Goal: Transaction & Acquisition: Purchase product/service

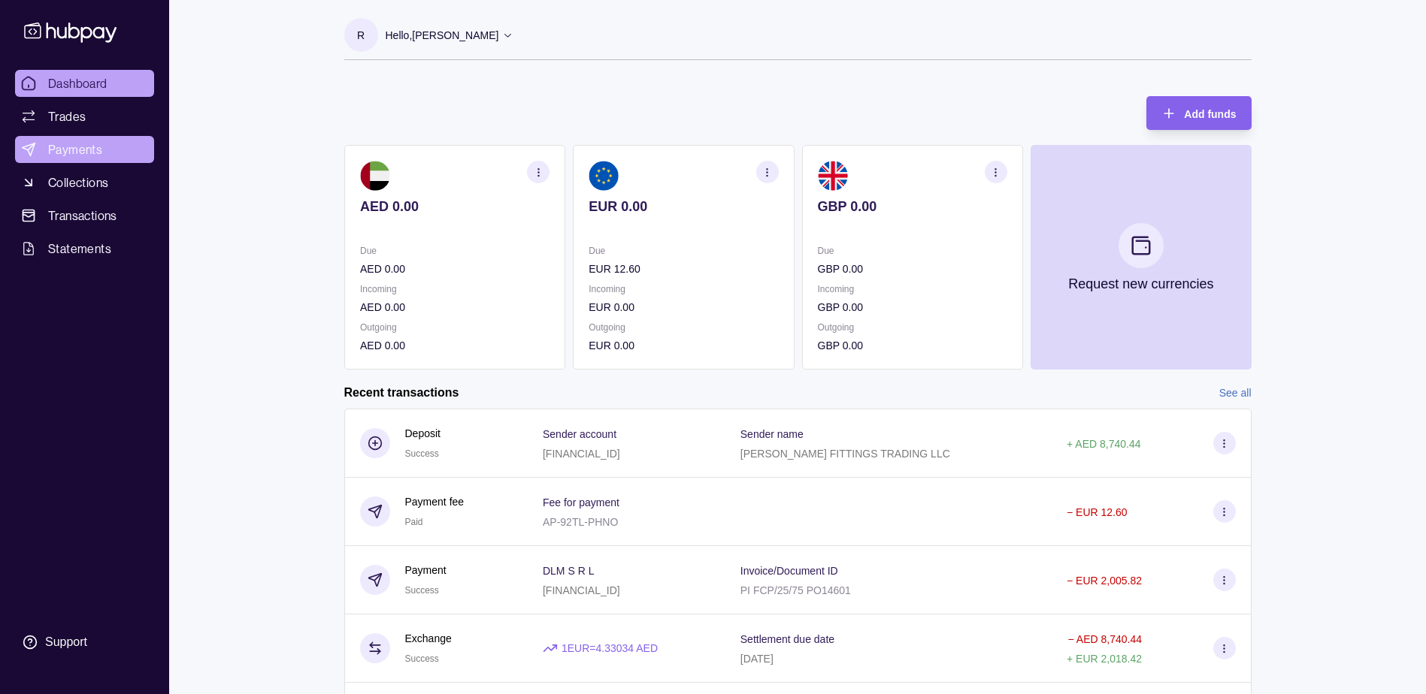
click at [106, 143] on link "Payments" at bounding box center [84, 149] width 139 height 27
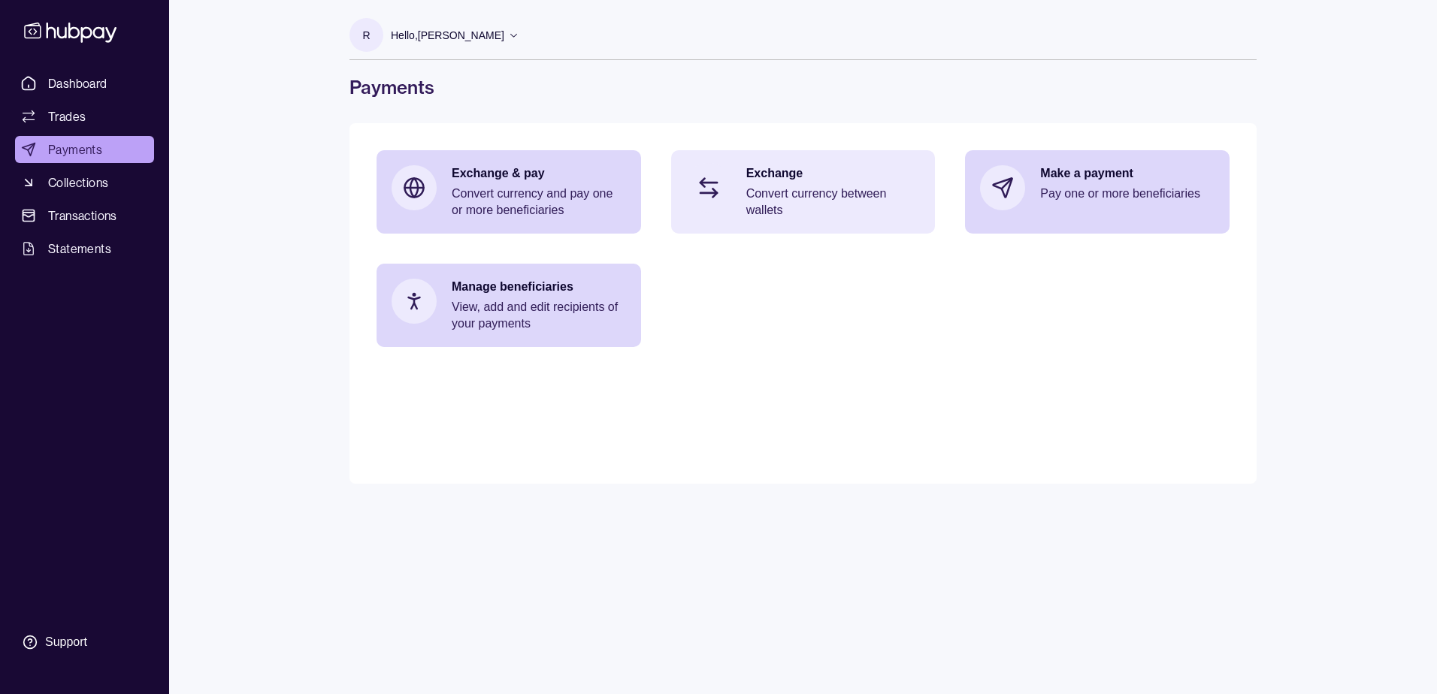
click at [782, 200] on p "Convert currency between wallets" at bounding box center [833, 202] width 174 height 33
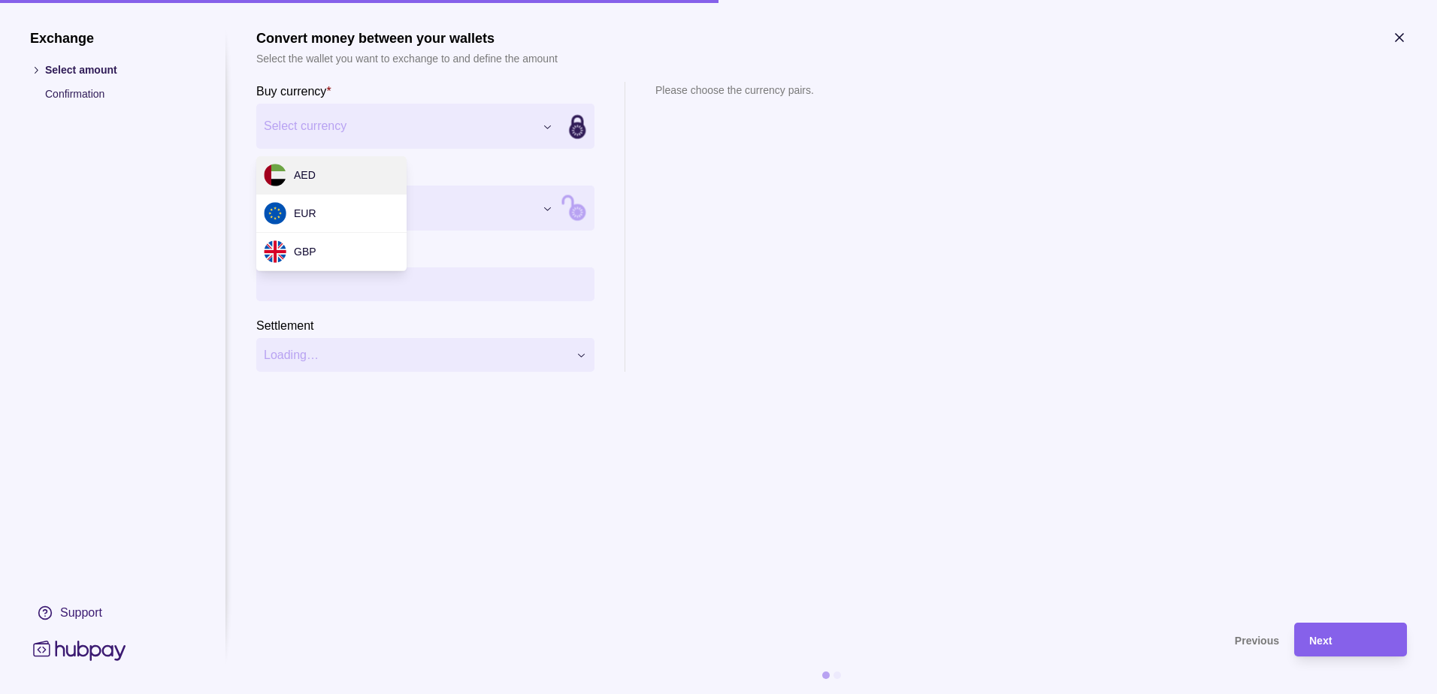
click at [418, 694] on div "Exchange Select amount Confirmation Support Convert money between your wallets …" at bounding box center [718, 694] width 1437 height 0
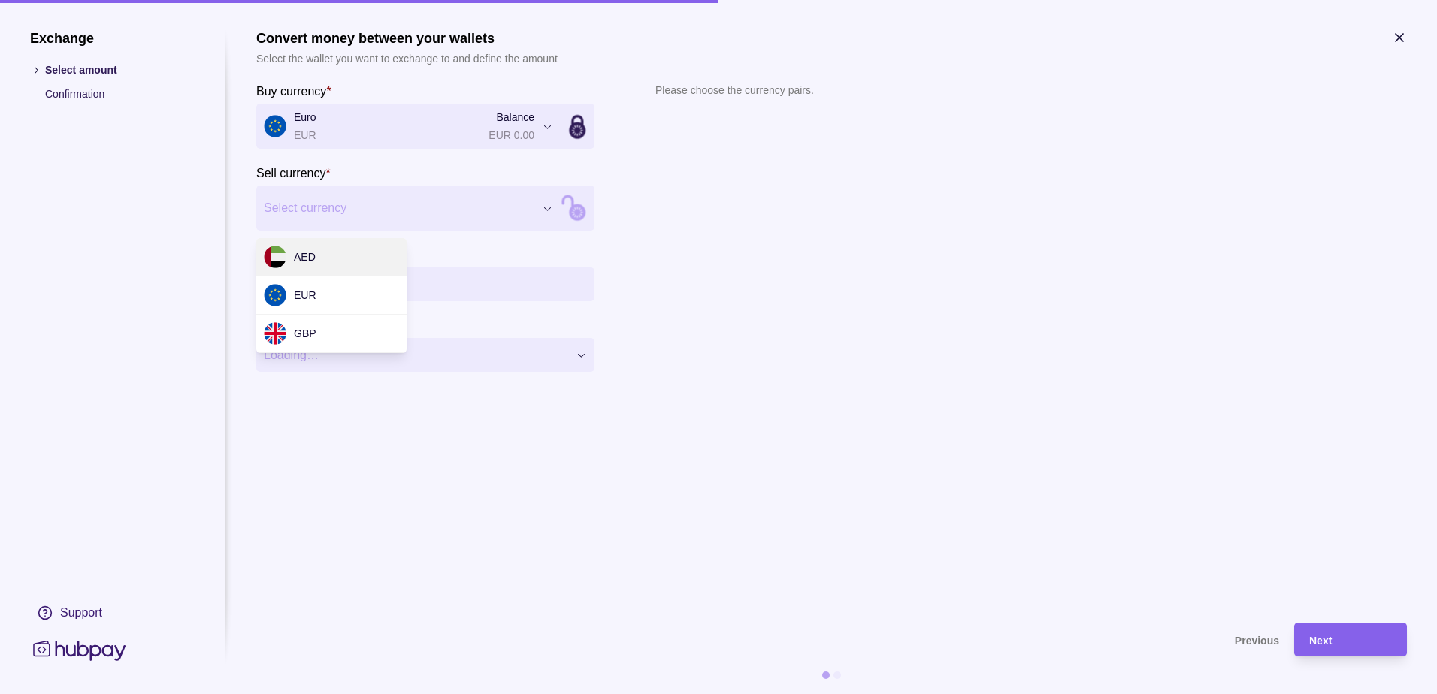
click at [316, 694] on div "Exchange Select amount Confirmation Support Convert money between your wallets …" at bounding box center [718, 694] width 1437 height 0
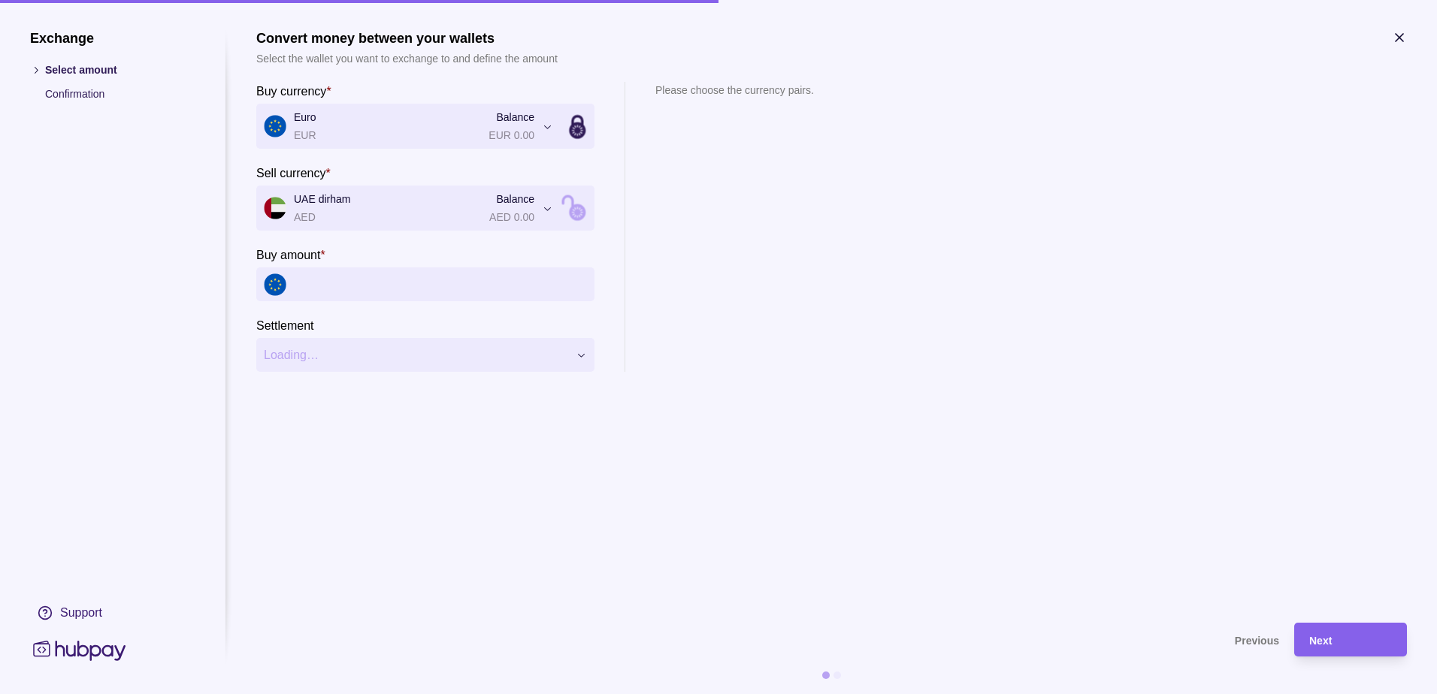
click at [320, 276] on input "Buy amount *" at bounding box center [440, 285] width 293 height 34
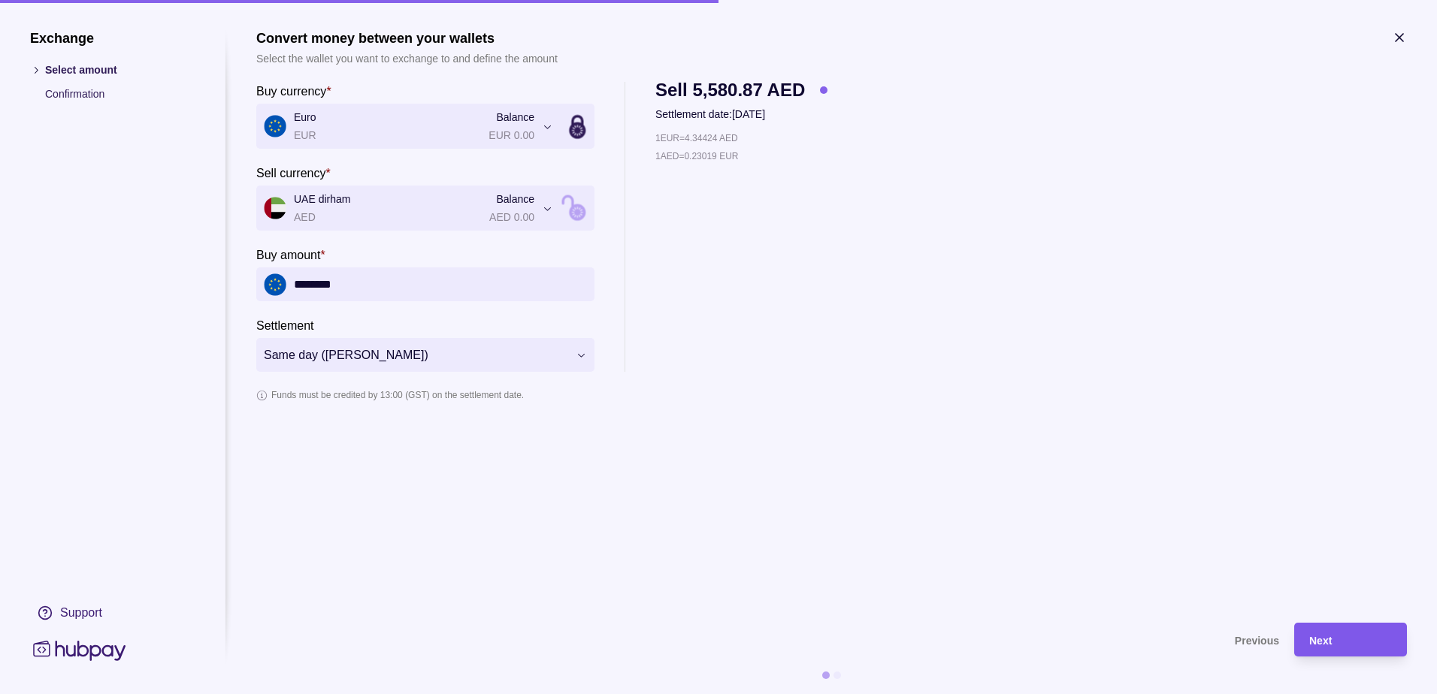
type input "********"
click at [1328, 638] on span "Next" at bounding box center [1320, 641] width 23 height 12
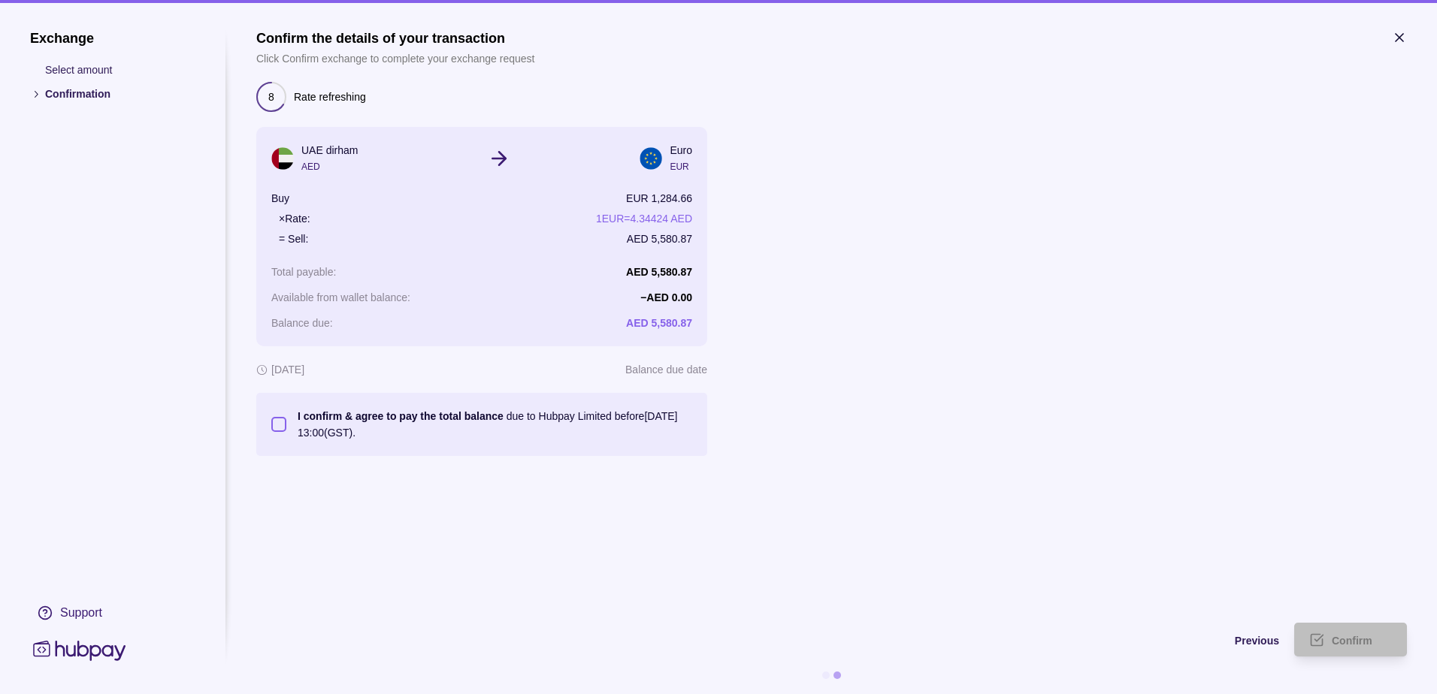
click at [280, 424] on button "I confirm & agree to pay the total balance due to Hubpay Limited before [DATE] …" at bounding box center [278, 424] width 15 height 15
click at [1337, 637] on span "Confirm" at bounding box center [1352, 641] width 41 height 12
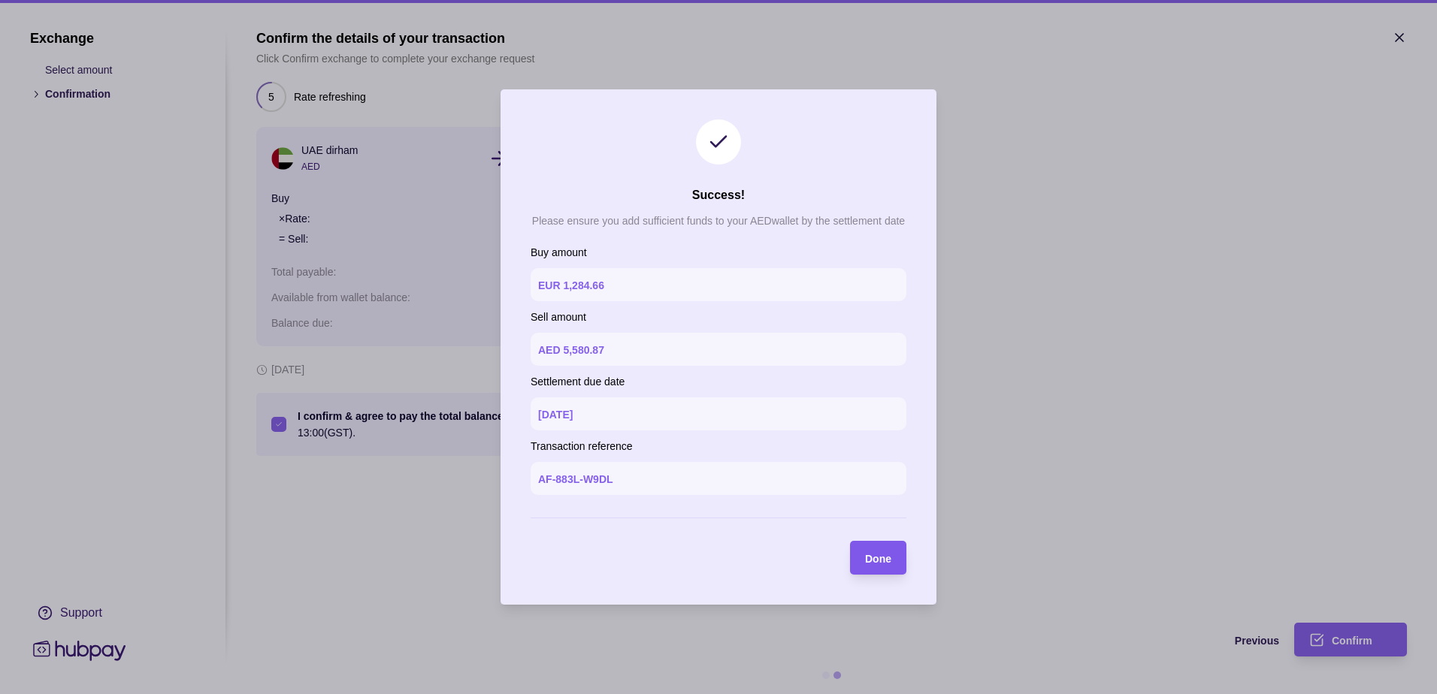
click at [879, 558] on span "Done" at bounding box center [878, 559] width 26 height 12
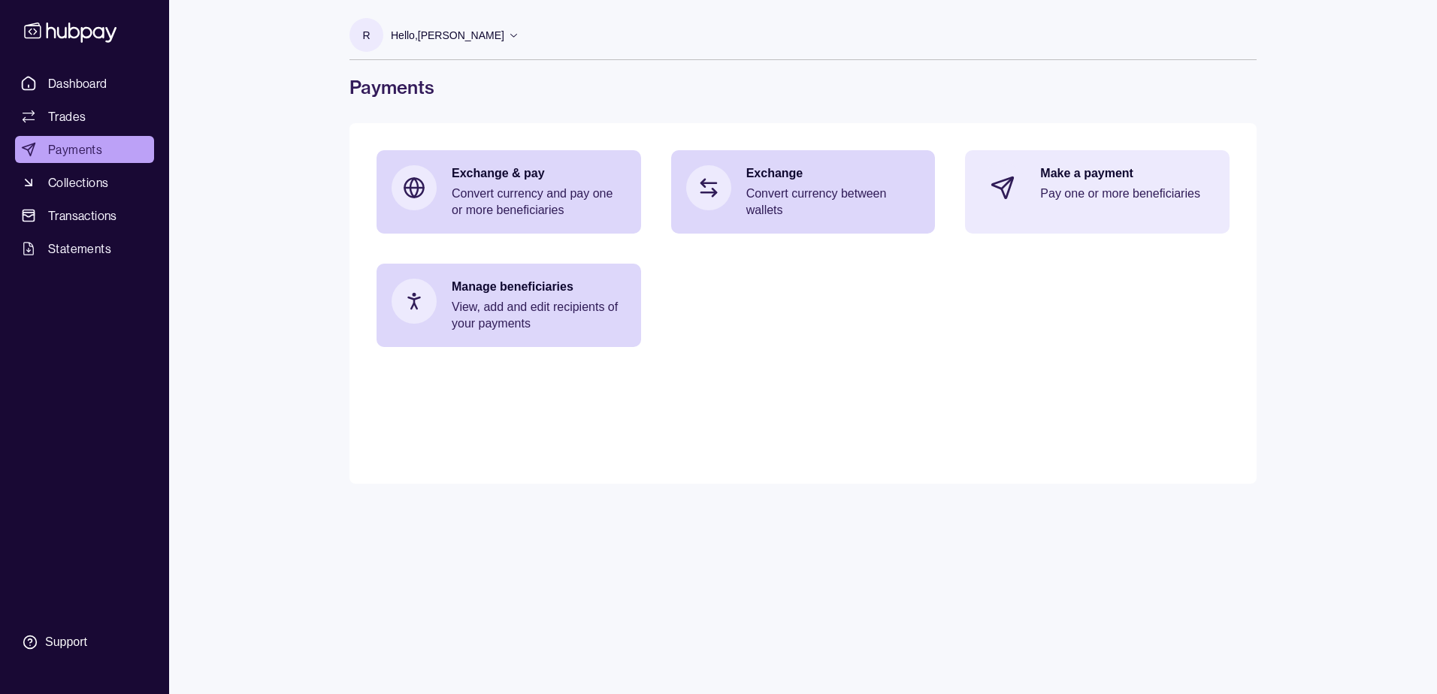
click at [1024, 174] on div "Make a payment Pay one or more beneficiaries" at bounding box center [1097, 187] width 265 height 75
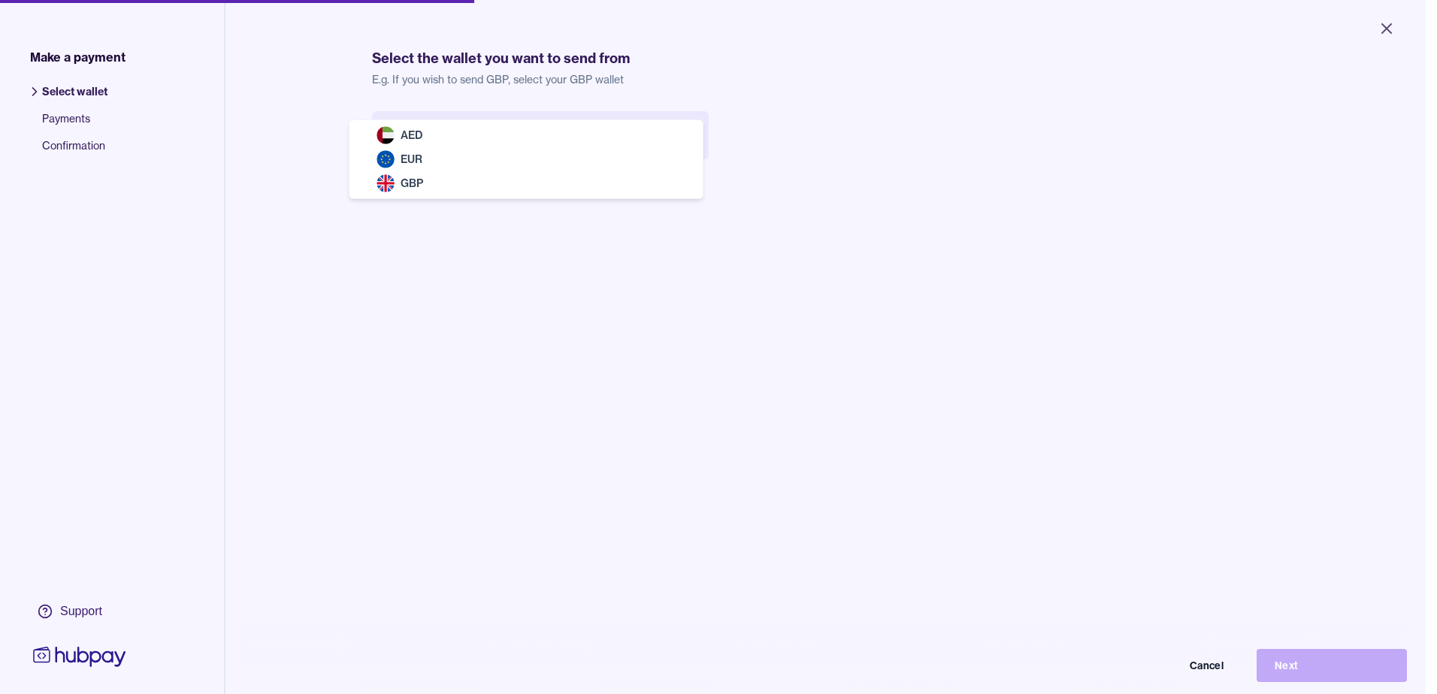
click at [466, 118] on html "Close Make a payment Select wallet Payments Confirmation Support Select the wal…" at bounding box center [718, 347] width 1437 height 694
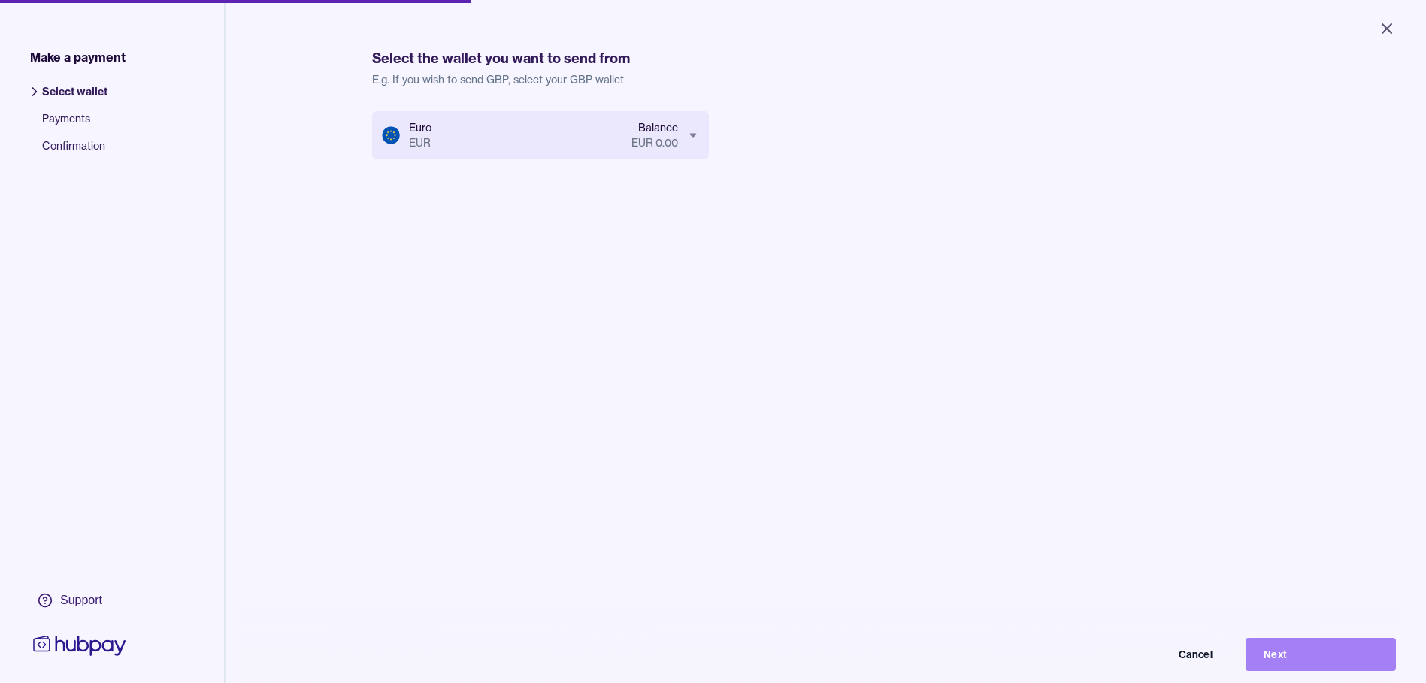
click at [1318, 661] on button "Next" at bounding box center [1320, 654] width 150 height 33
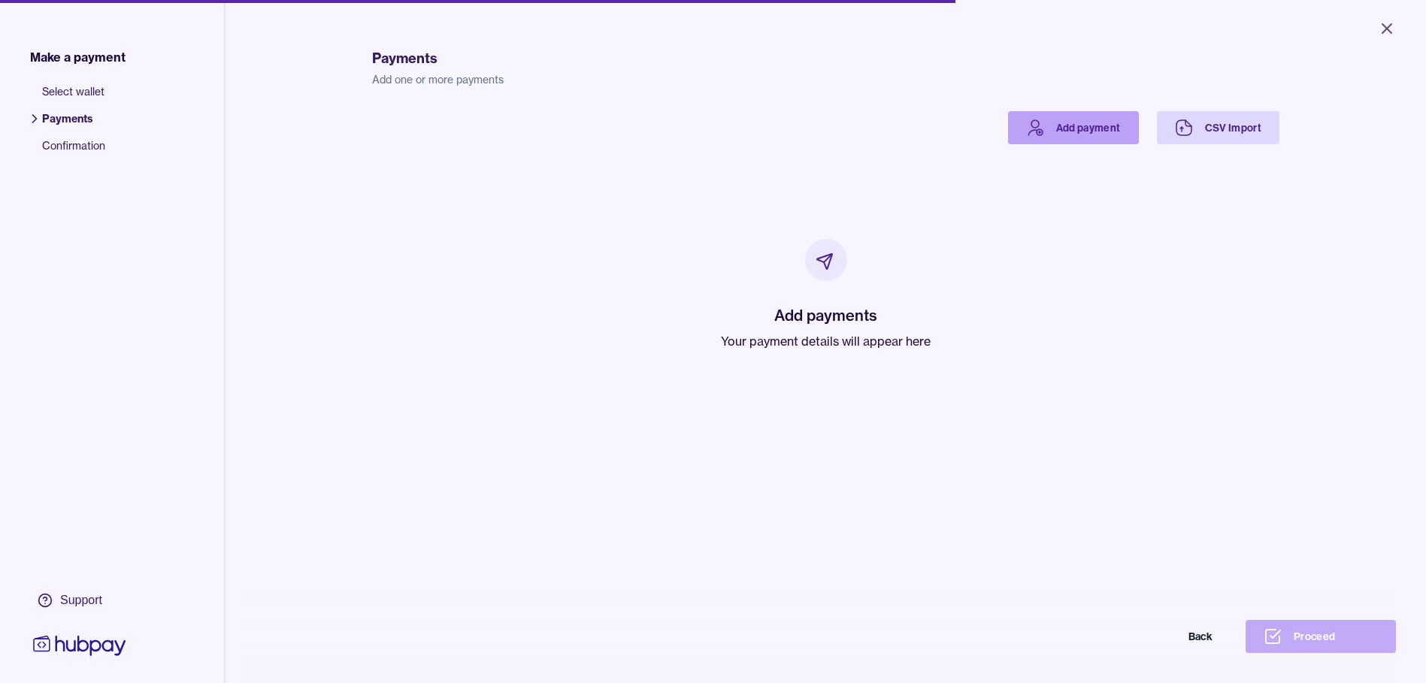
click at [1040, 129] on icon at bounding box center [1035, 128] width 18 height 18
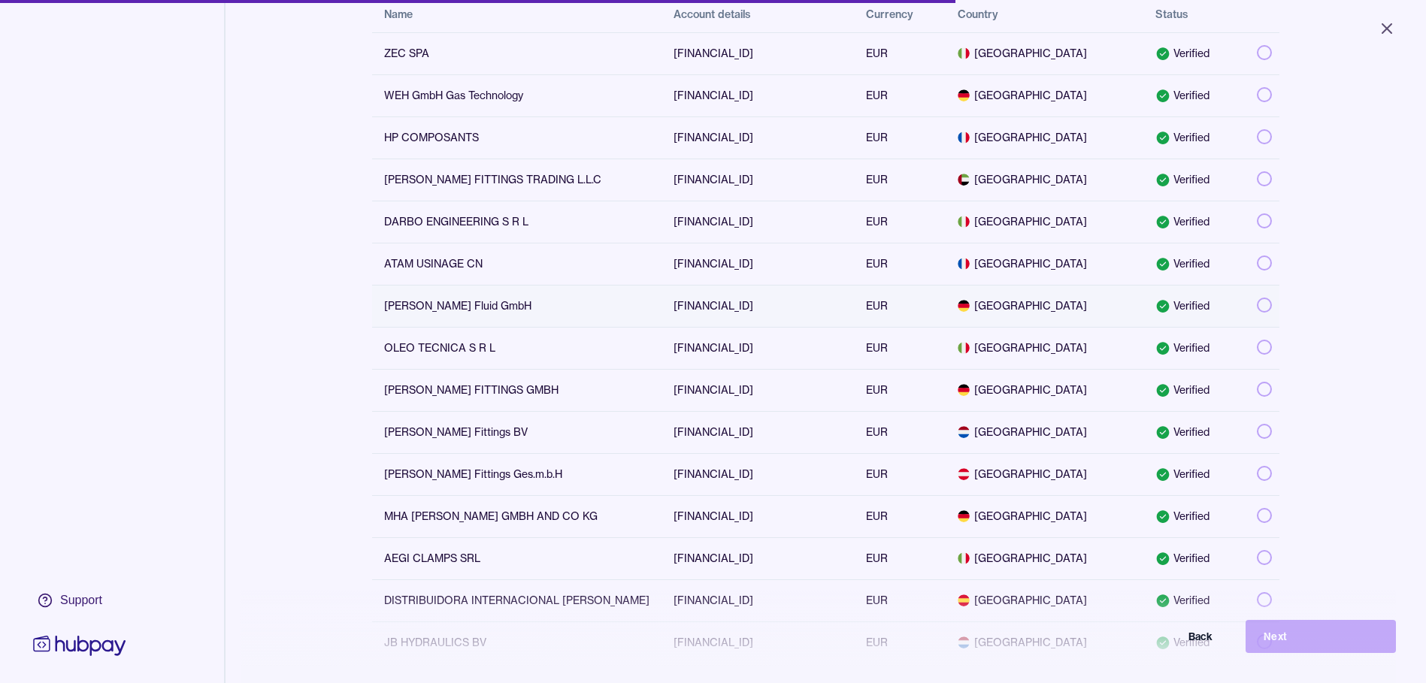
scroll to position [310, 0]
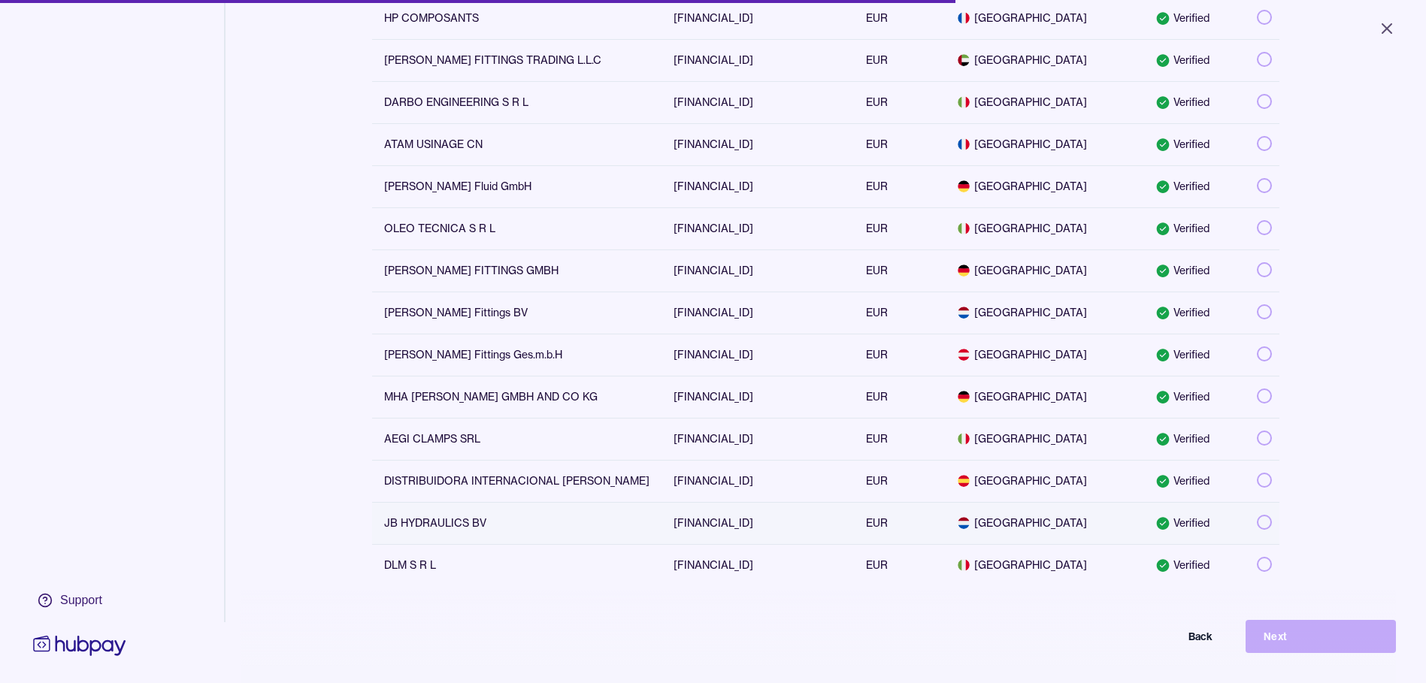
click at [461, 516] on div "JB HYDRAULICS BV" at bounding box center [516, 523] width 265 height 15
click at [1309, 653] on button "Next" at bounding box center [1320, 636] width 150 height 33
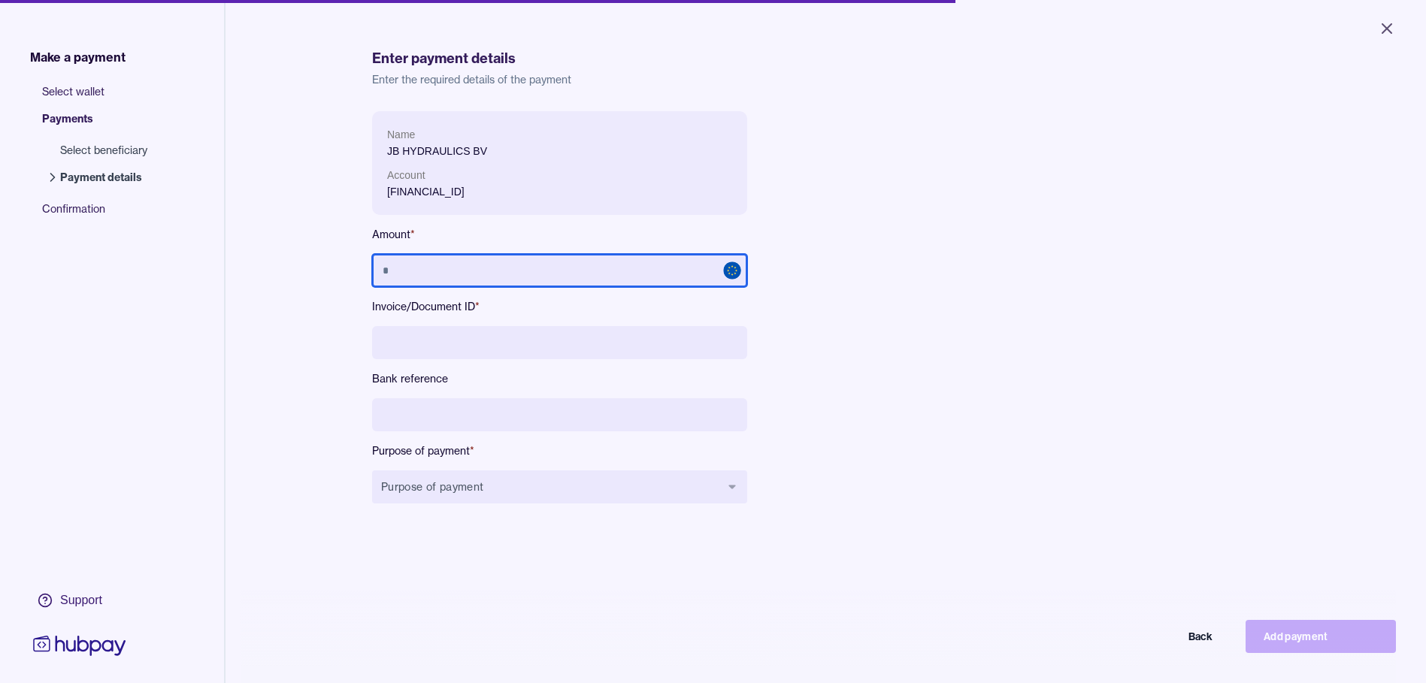
click at [466, 263] on input "text" at bounding box center [559, 270] width 375 height 33
paste input "**********"
type input "**********"
drag, startPoint x: 446, startPoint y: 272, endPoint x: 325, endPoint y: 272, distance: 121.8
click at [325, 272] on div "**********" at bounding box center [713, 406] width 1426 height 812
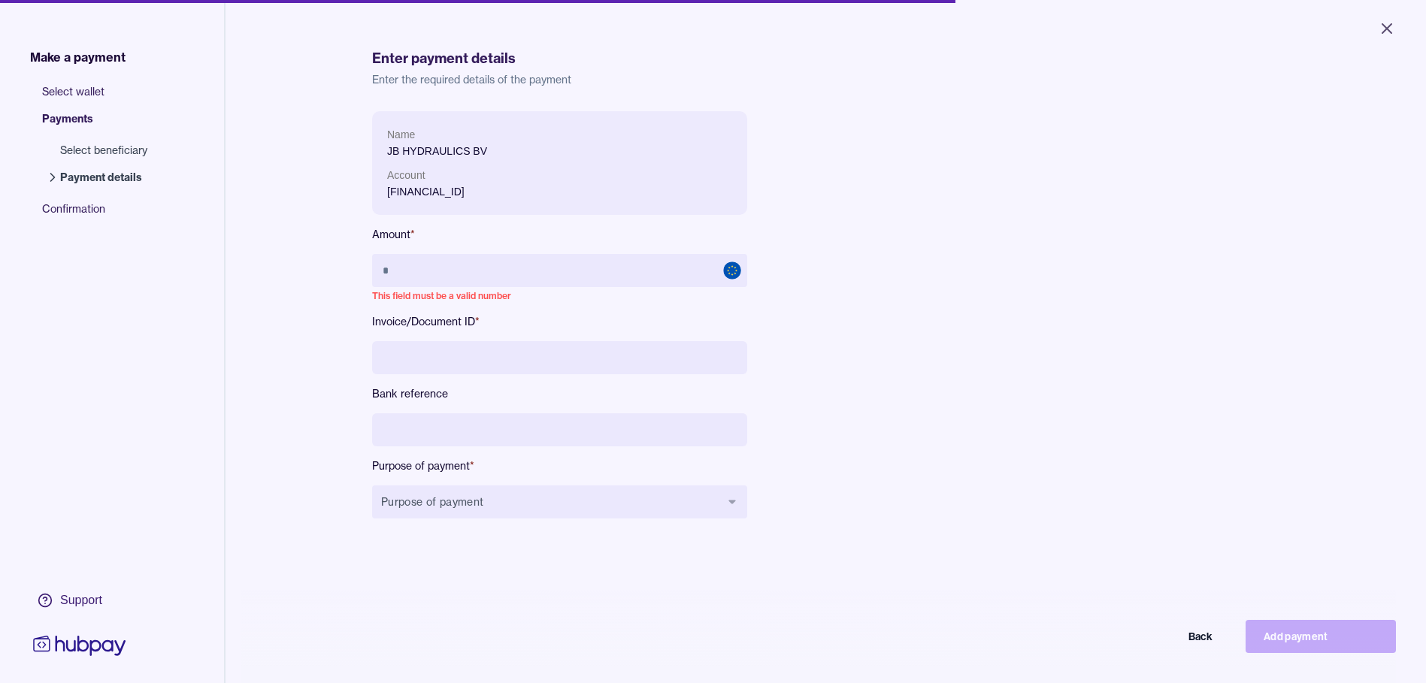
click at [374, 356] on input at bounding box center [559, 357] width 375 height 33
paste input "********"
type input "********"
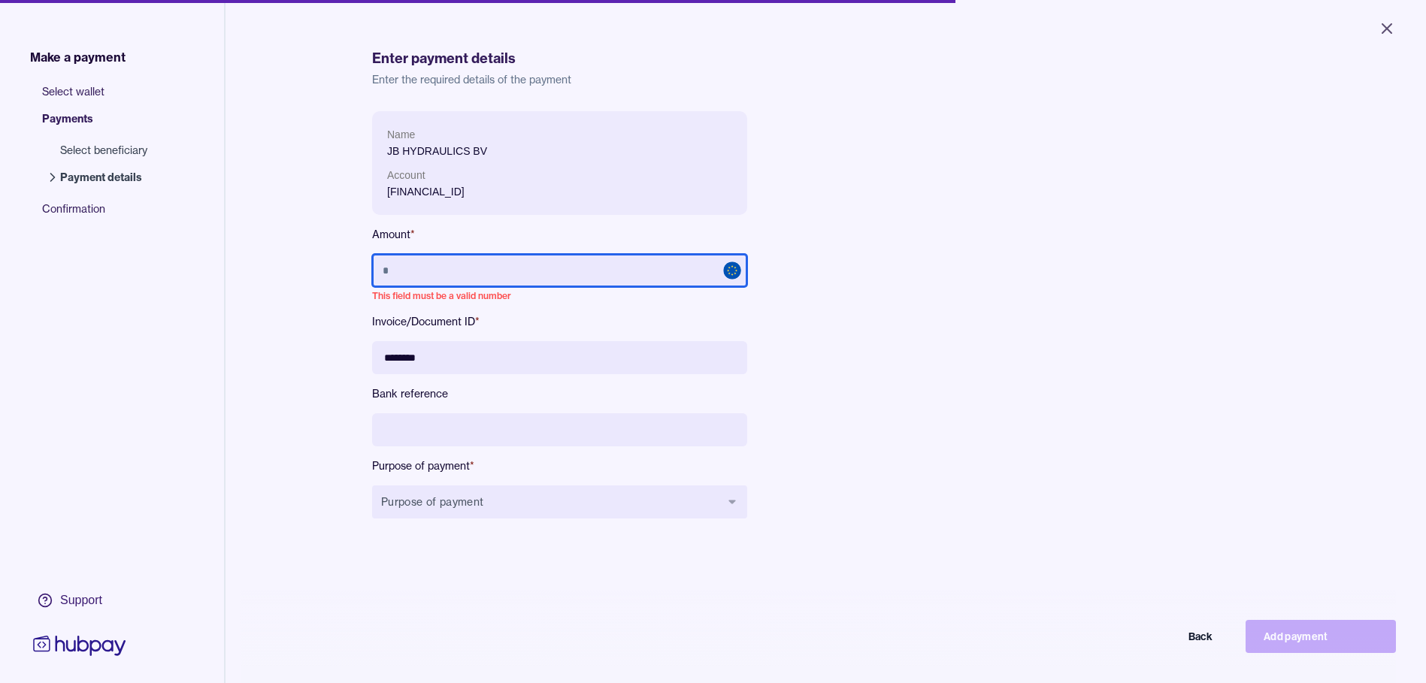
click at [391, 277] on input "text" at bounding box center [559, 270] width 375 height 33
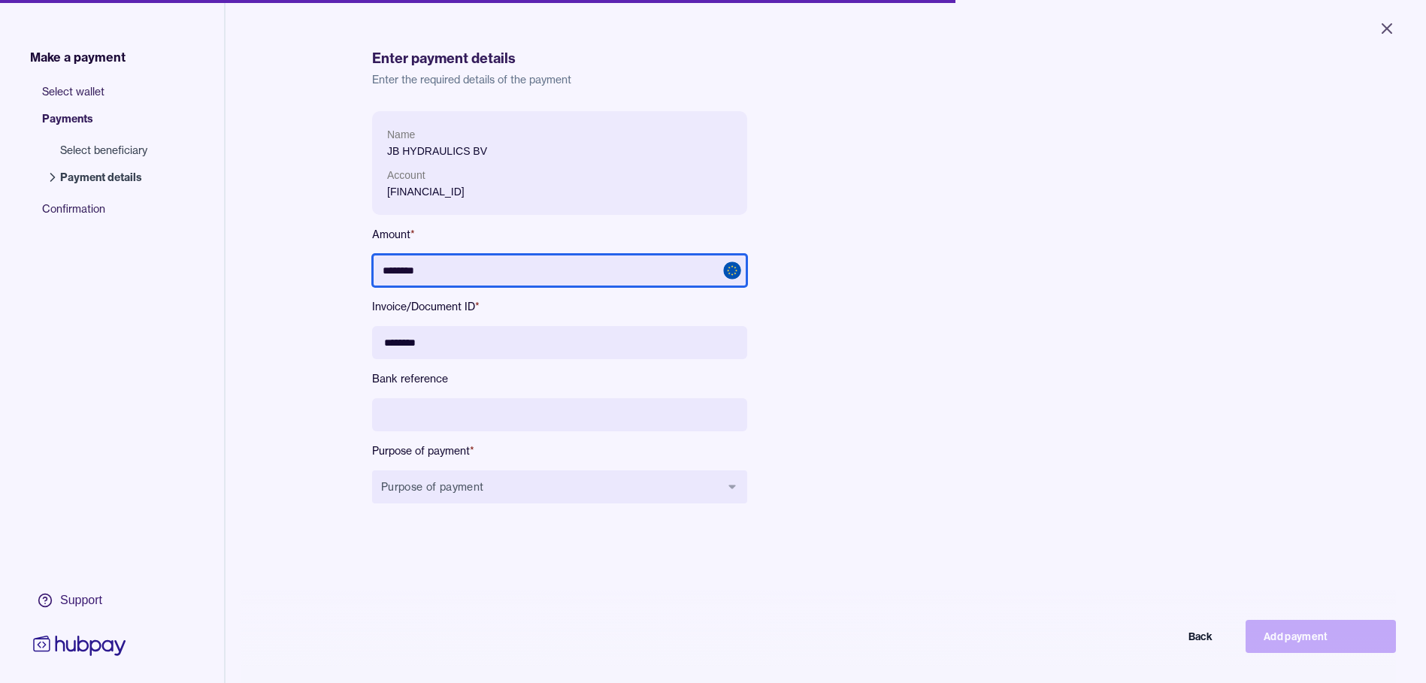
type input "********"
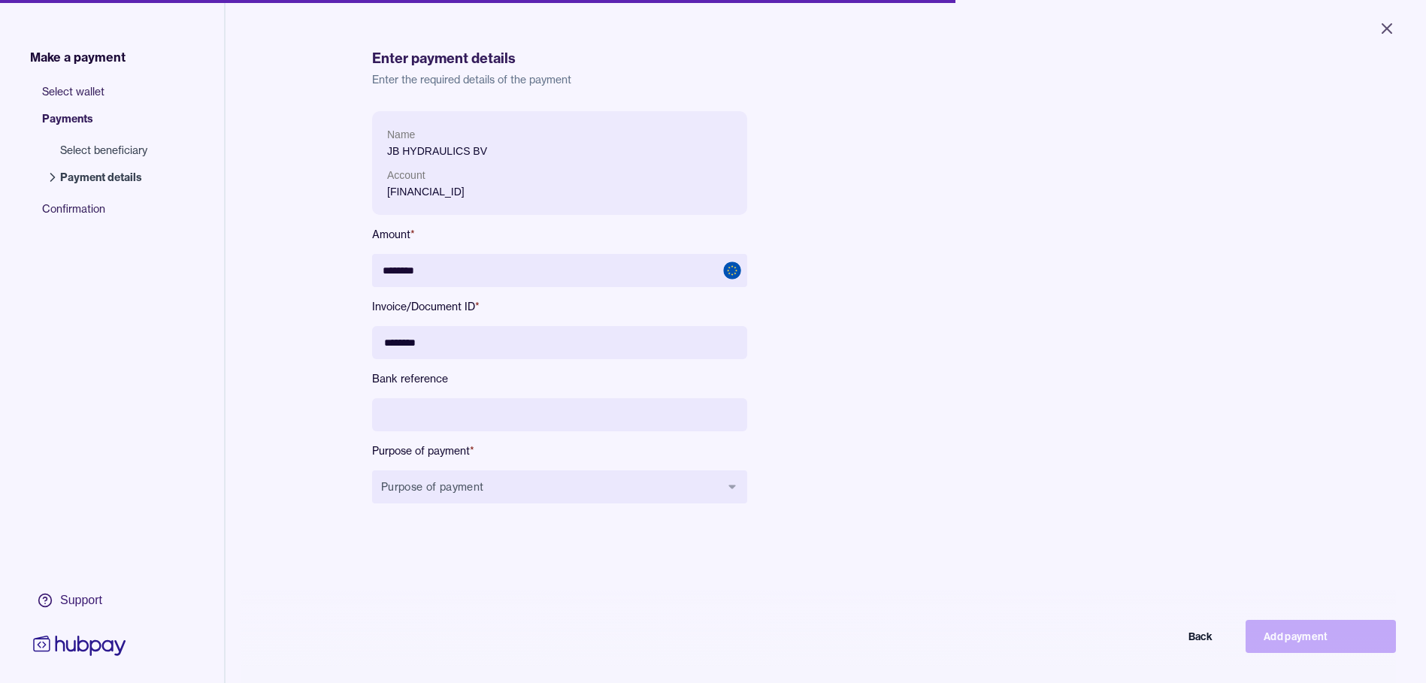
click at [841, 413] on div "Name JB HYDRAULICS BV Account [FINANCIAL_ID] Amount * ******** Invoice/Document…" at bounding box center [708, 319] width 673 height 416
click at [413, 489] on button "Purpose of payment" at bounding box center [559, 486] width 375 height 33
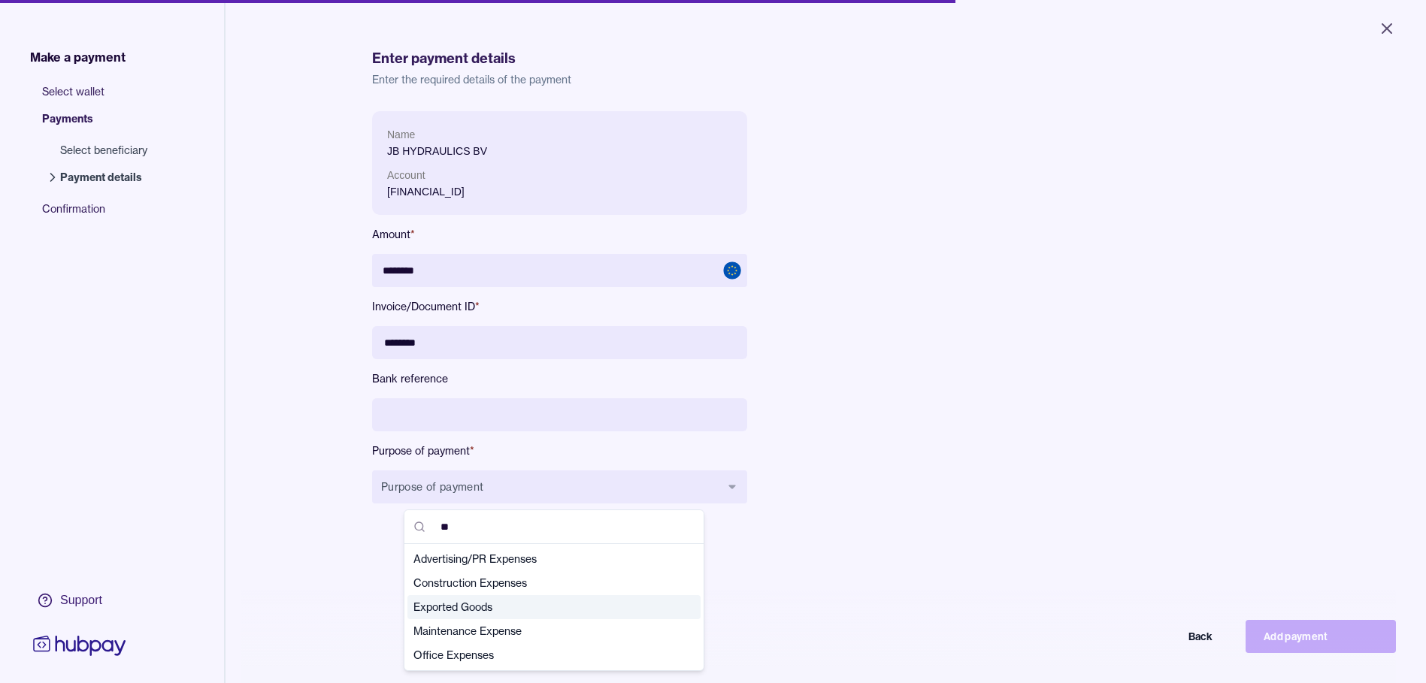
type input "**"
click at [459, 604] on span "Exported Goods" at bounding box center [544, 607] width 263 height 15
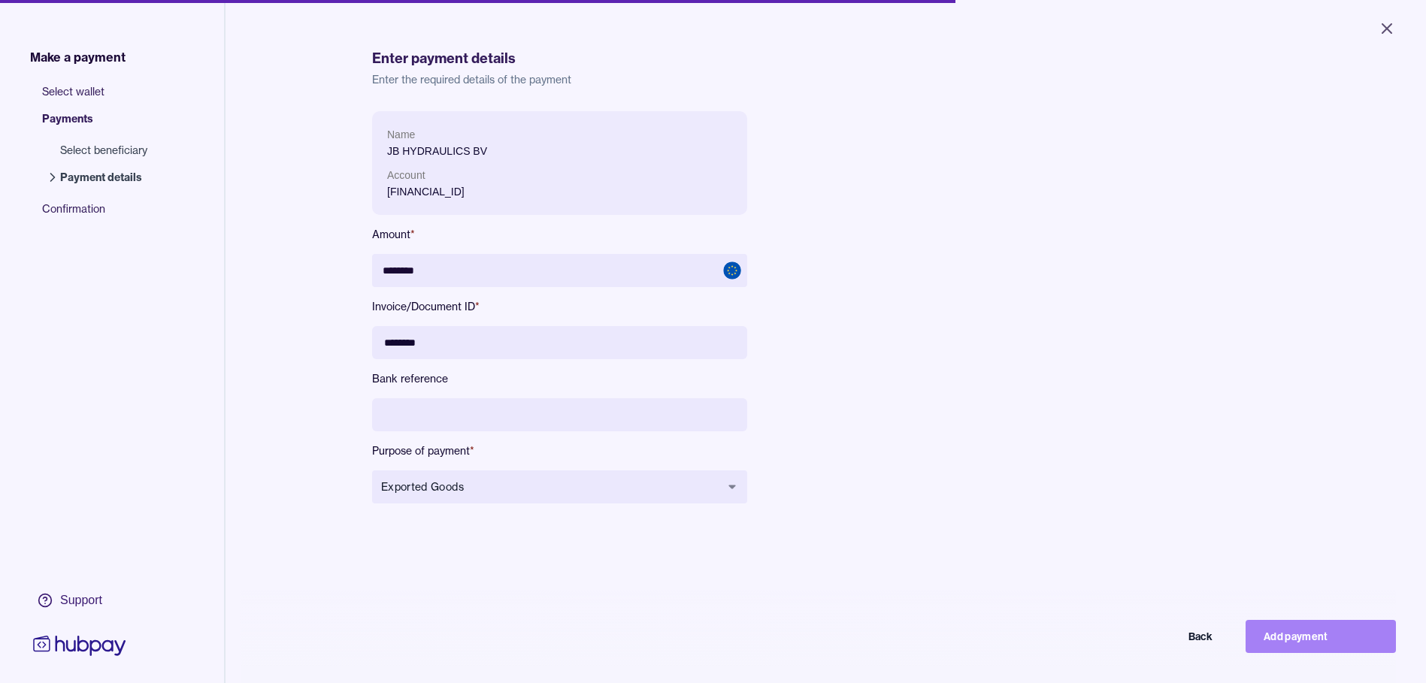
click at [1362, 643] on button "Add payment" at bounding box center [1320, 636] width 150 height 33
type input "*******"
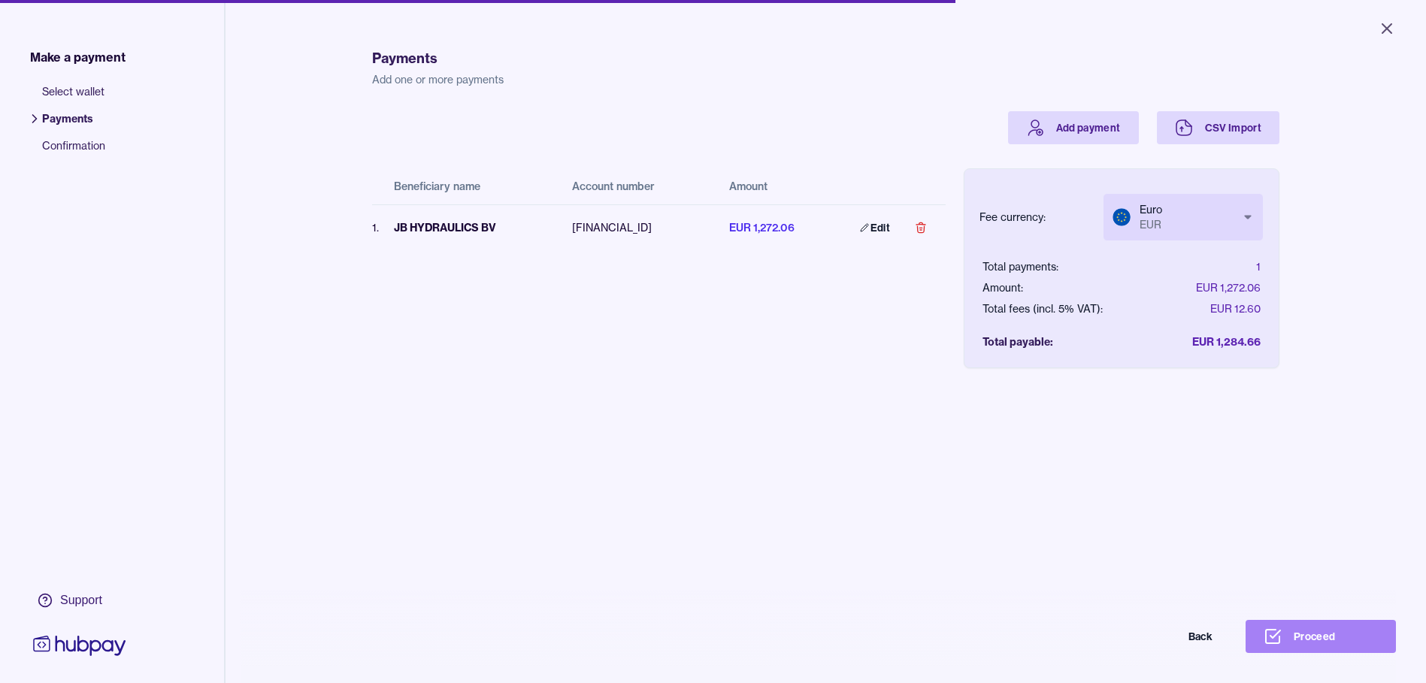
click at [1306, 646] on button "Proceed" at bounding box center [1320, 636] width 150 height 33
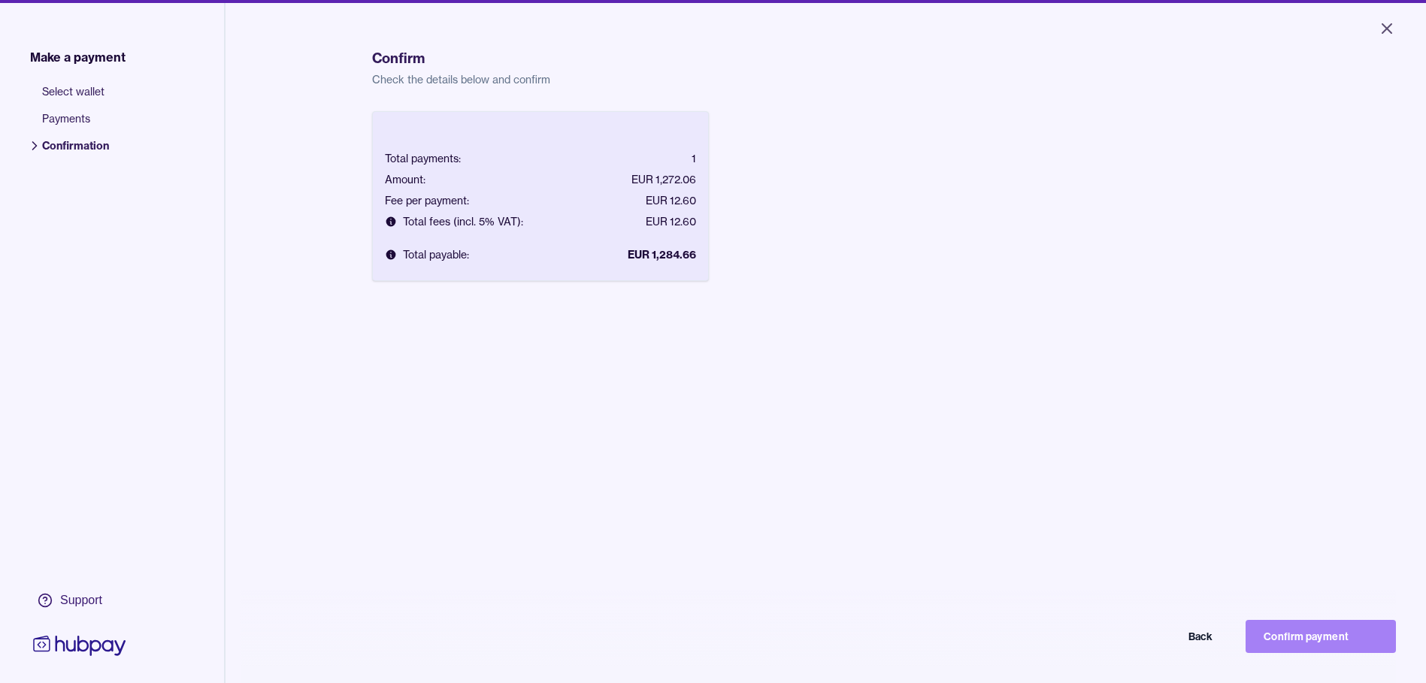
click at [1289, 636] on button "Confirm payment" at bounding box center [1320, 636] width 150 height 33
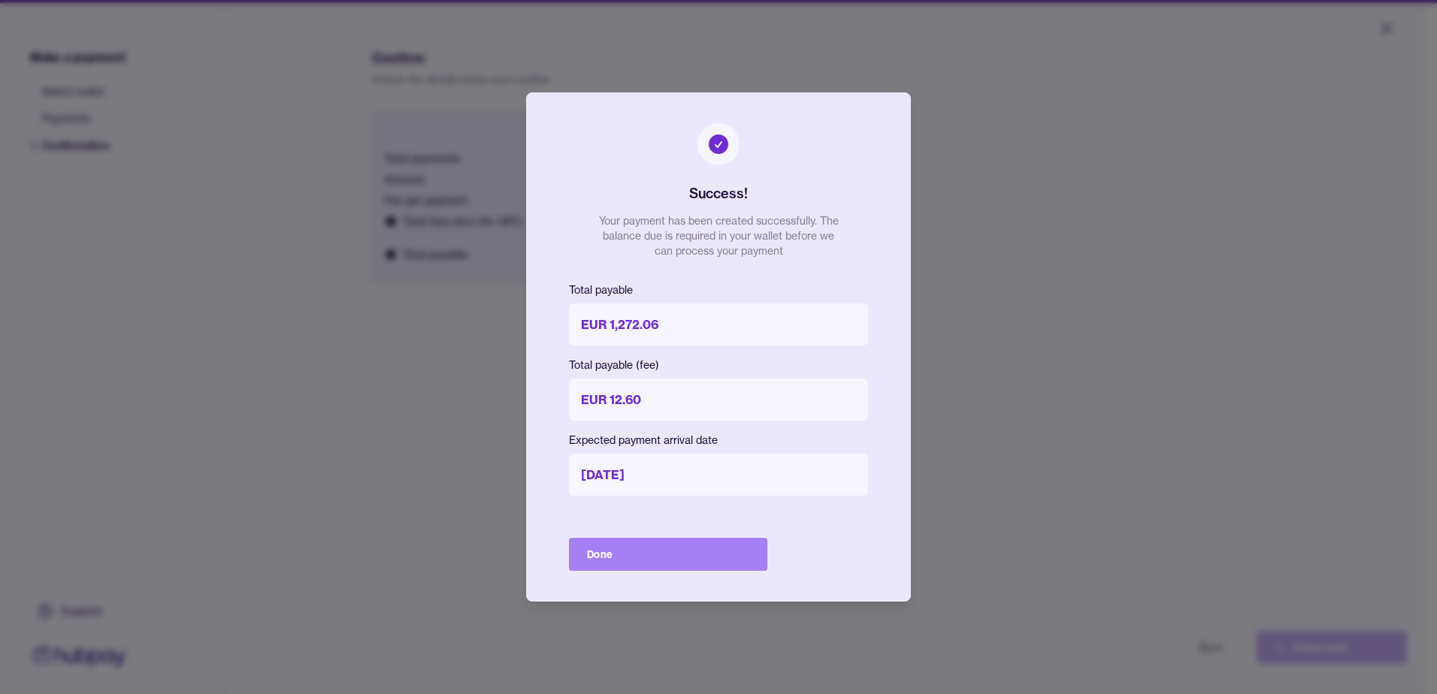
click at [629, 546] on button "Done" at bounding box center [668, 554] width 198 height 33
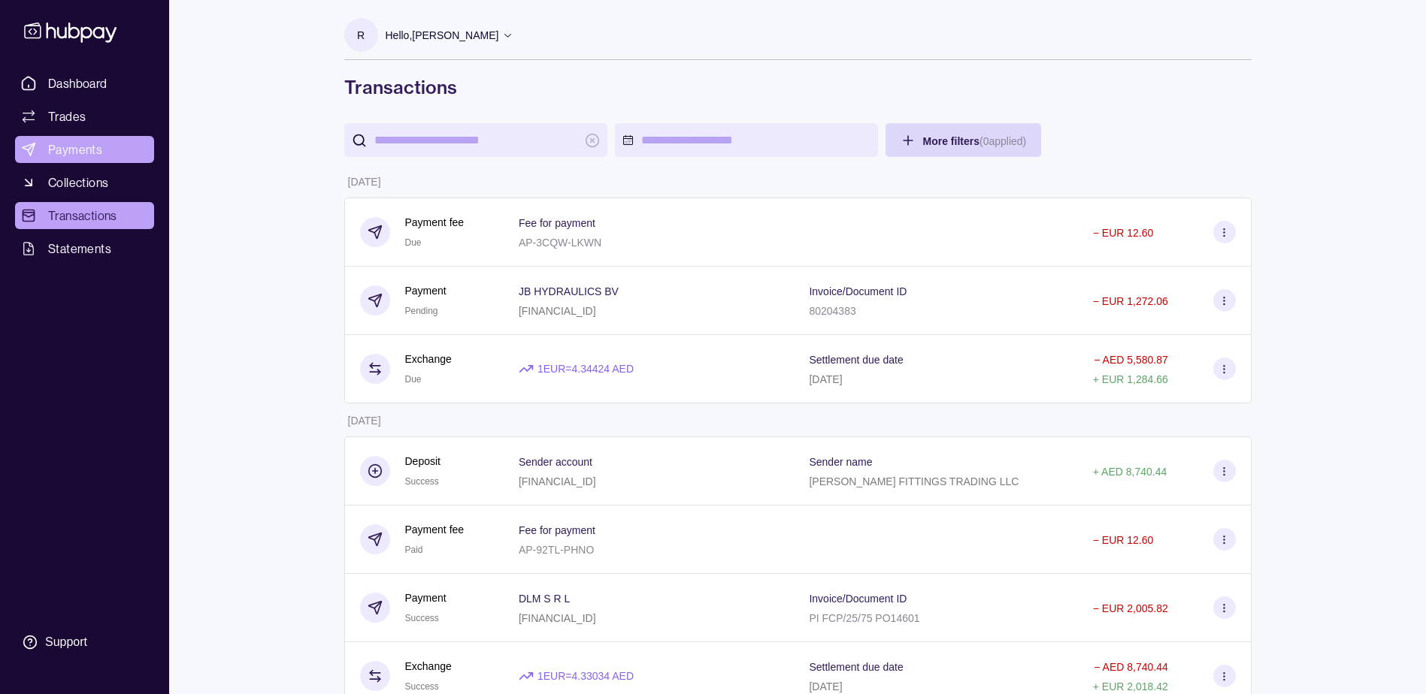
click at [104, 150] on link "Payments" at bounding box center [84, 149] width 139 height 27
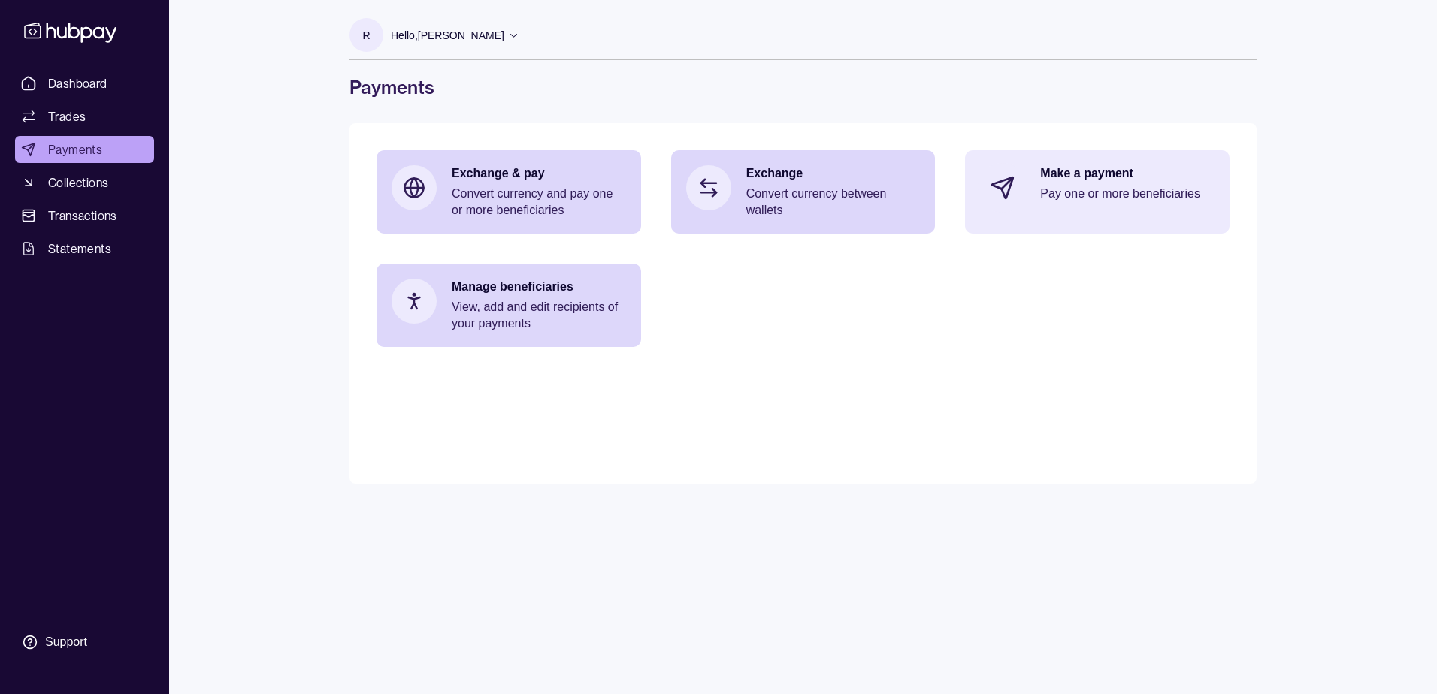
click at [1107, 181] on p "Make a payment" at bounding box center [1127, 173] width 174 height 17
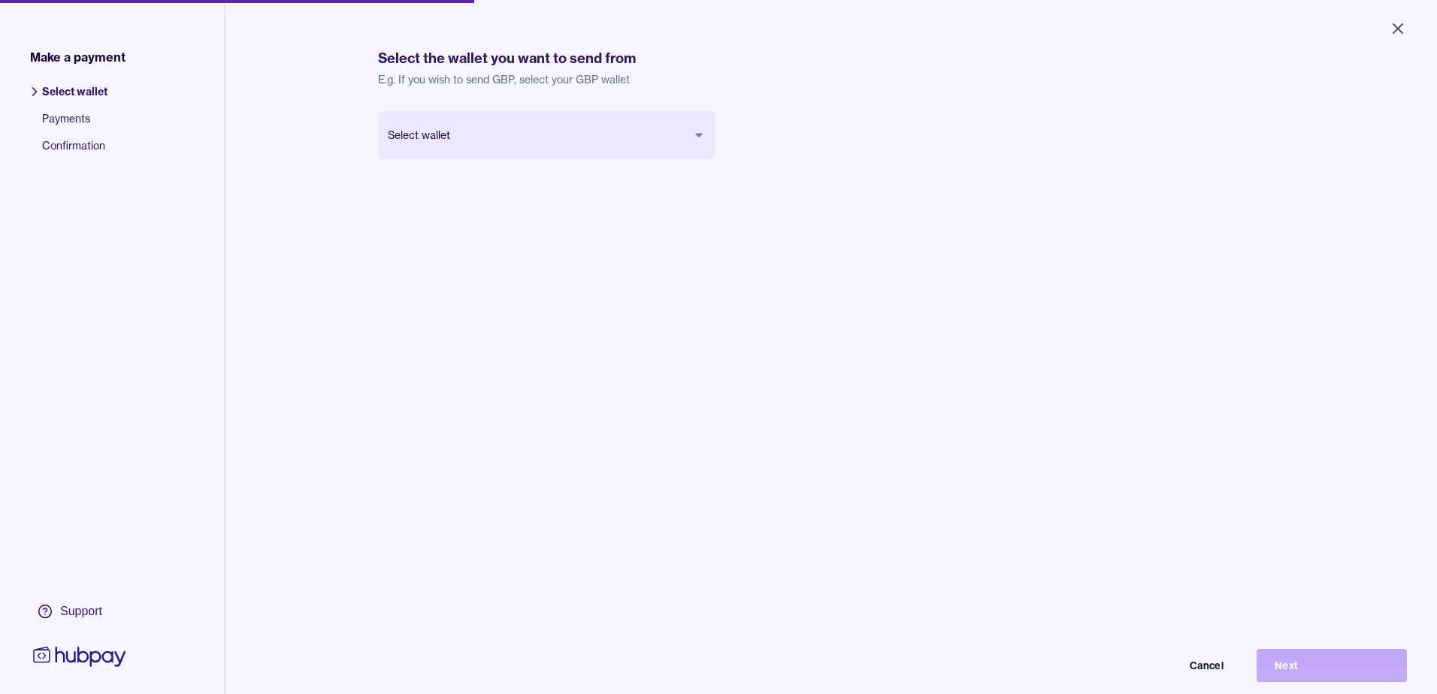
click at [455, 144] on body "Close Make a payment Select wallet Payments Confirmation Support Select the wal…" at bounding box center [718, 347] width 1437 height 694
click at [1323, 658] on button "Next" at bounding box center [1320, 654] width 150 height 33
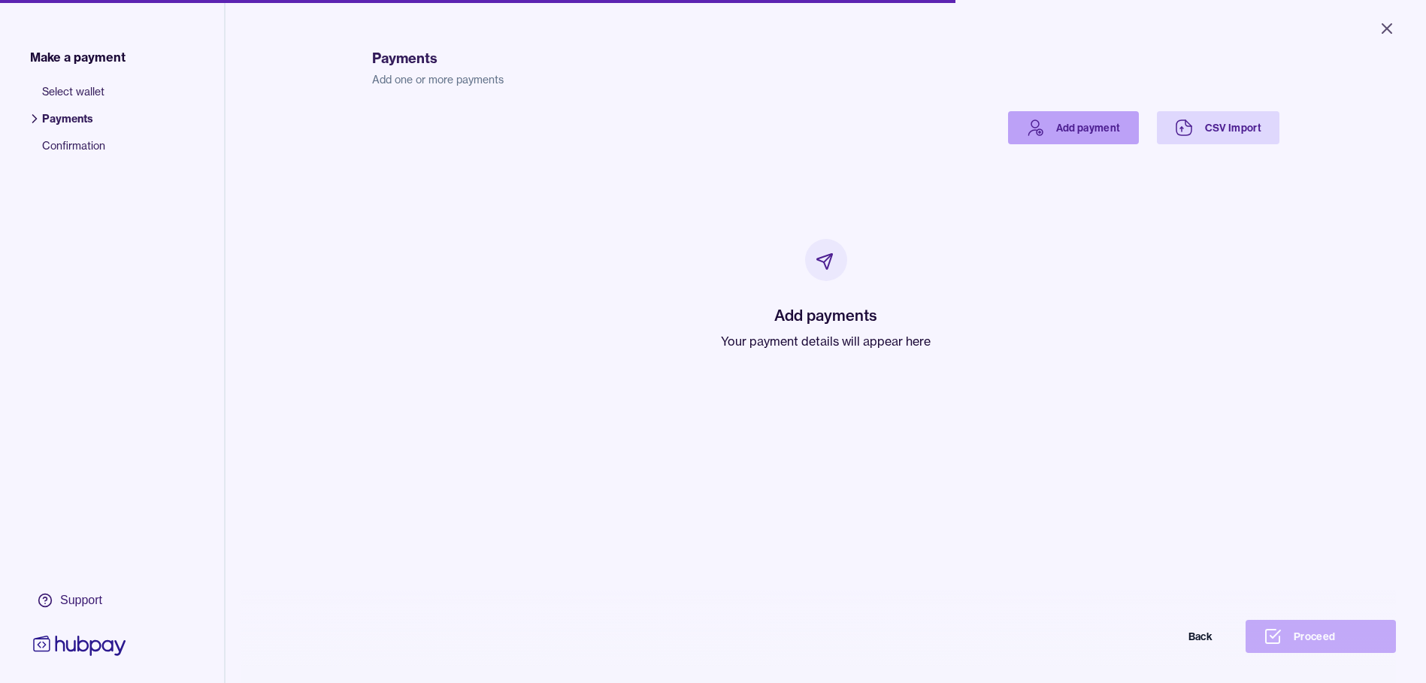
click at [1044, 129] on link "Add payment" at bounding box center [1073, 127] width 131 height 33
click at [1217, 653] on button "Back" at bounding box center [1155, 636] width 150 height 33
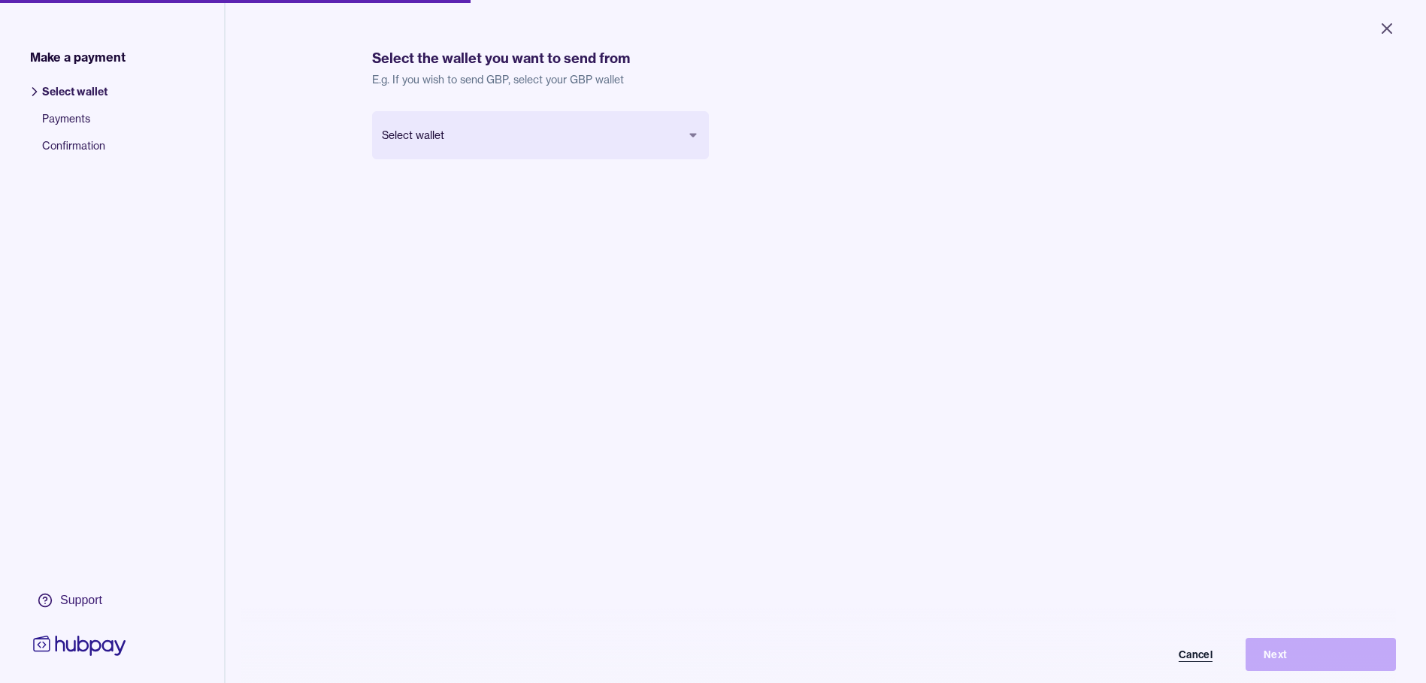
click at [1218, 663] on button "Cancel" at bounding box center [1155, 654] width 150 height 33
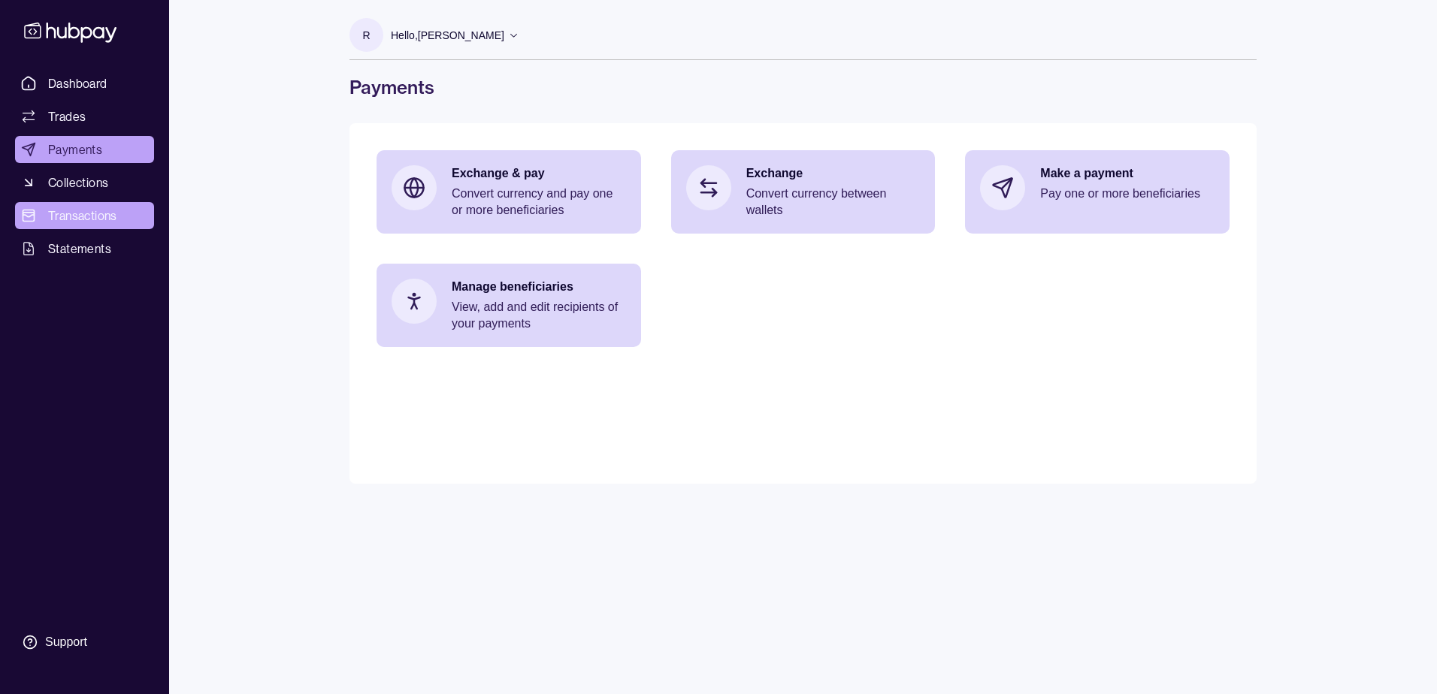
click at [123, 208] on link "Transactions" at bounding box center [84, 215] width 139 height 27
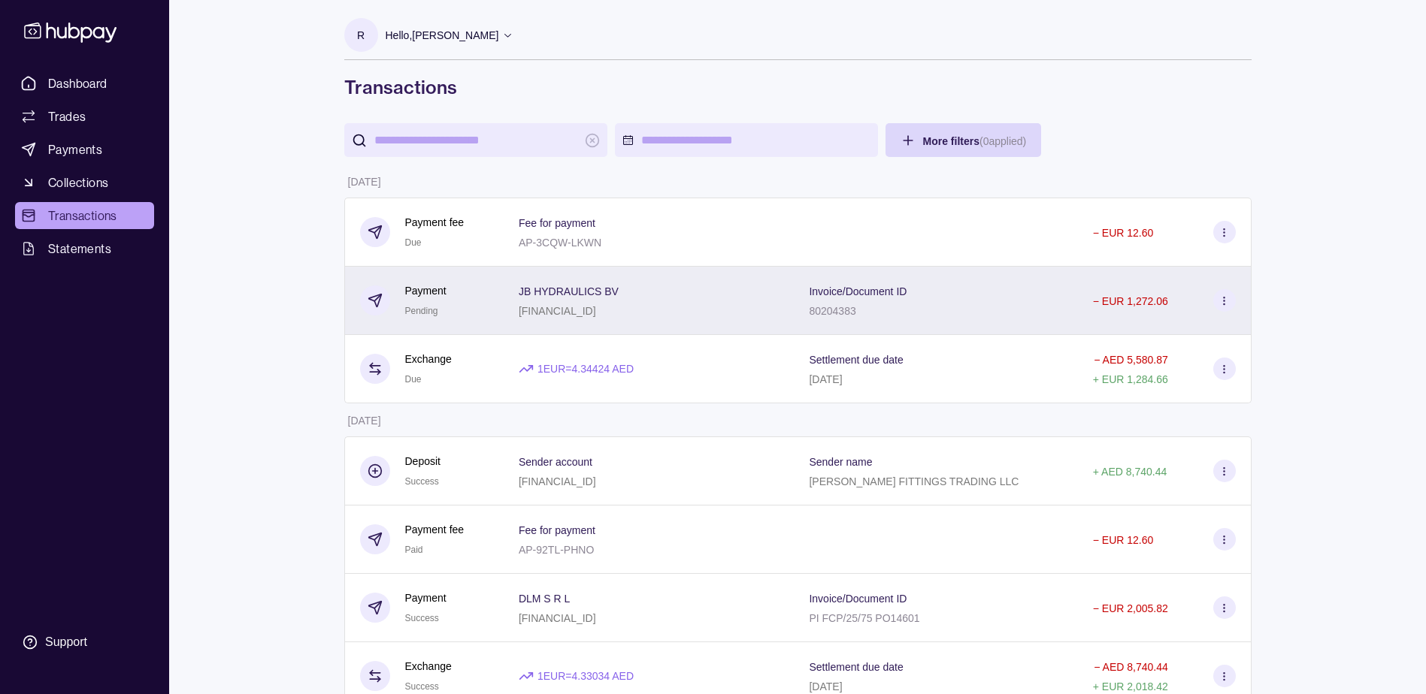
click at [1009, 304] on div "Invoice/Document ID 80204383" at bounding box center [935, 301] width 253 height 38
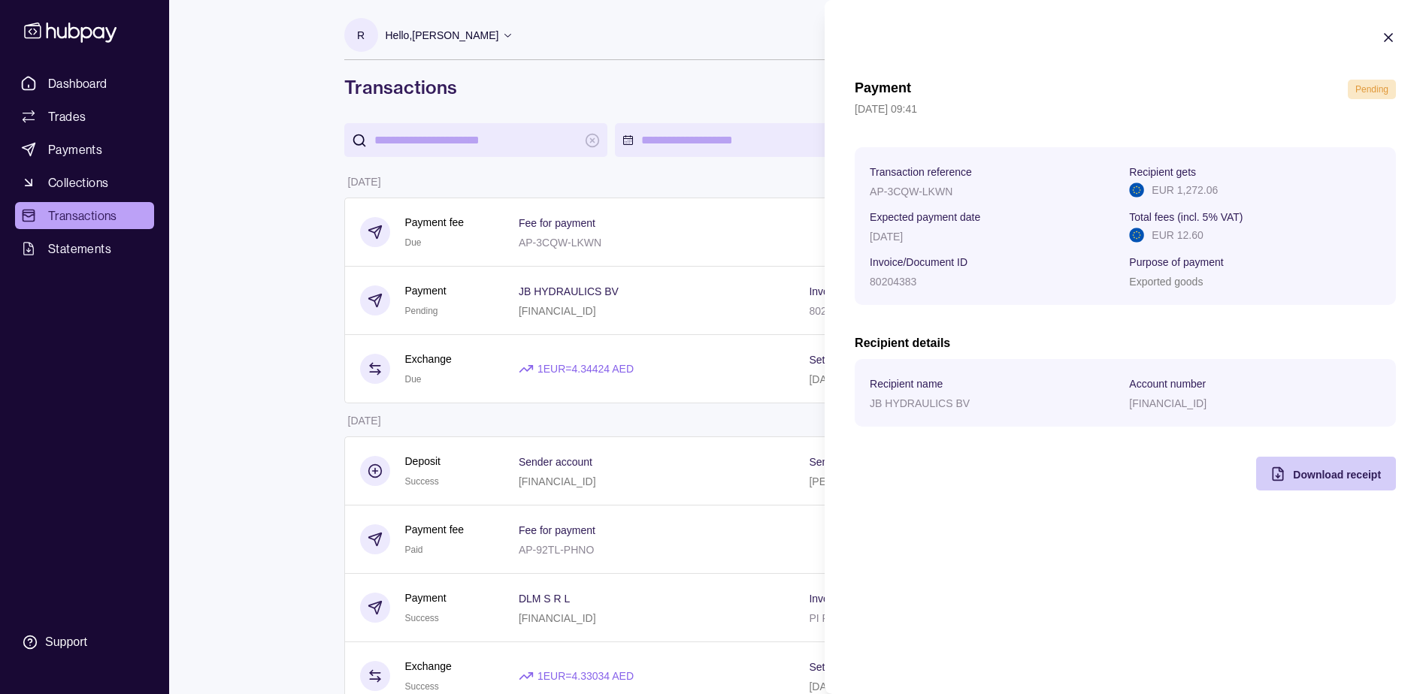
click at [1278, 470] on icon "button" at bounding box center [1277, 474] width 15 height 15
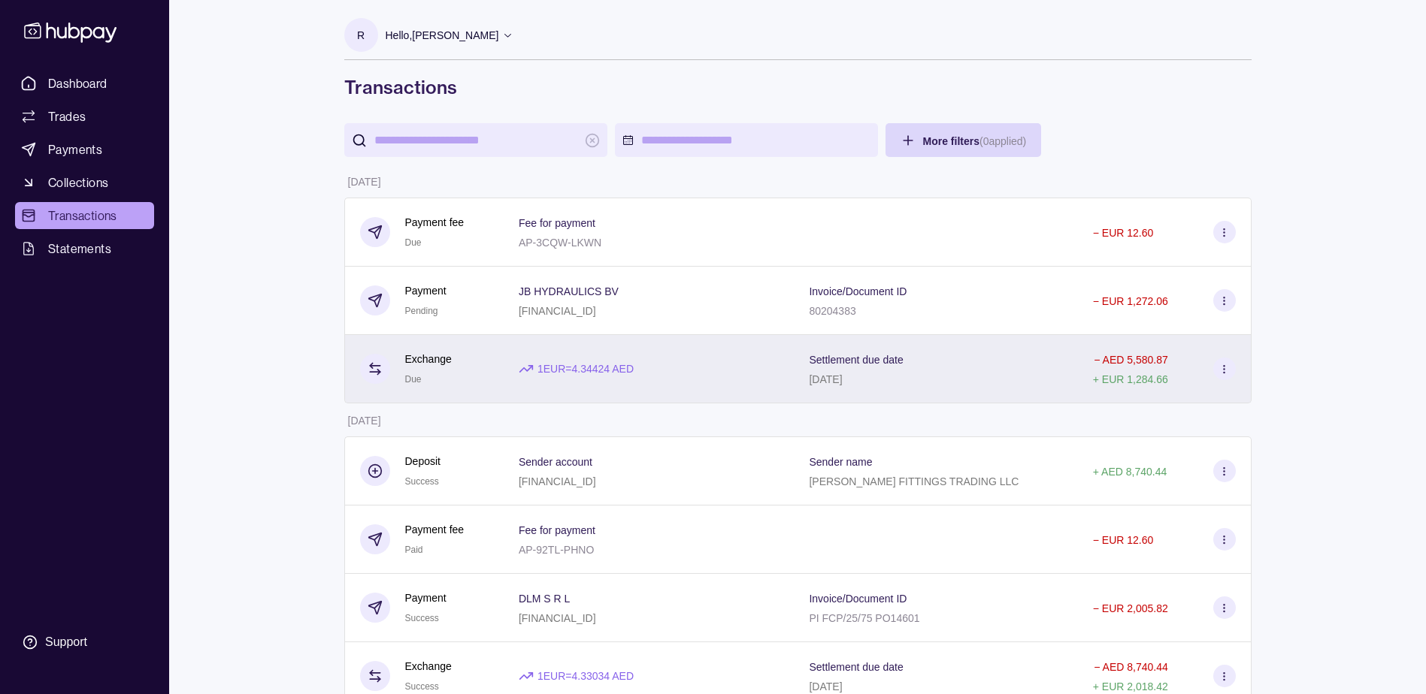
click at [687, 348] on div "1 EUR = 4.34424 AED" at bounding box center [649, 369] width 291 height 68
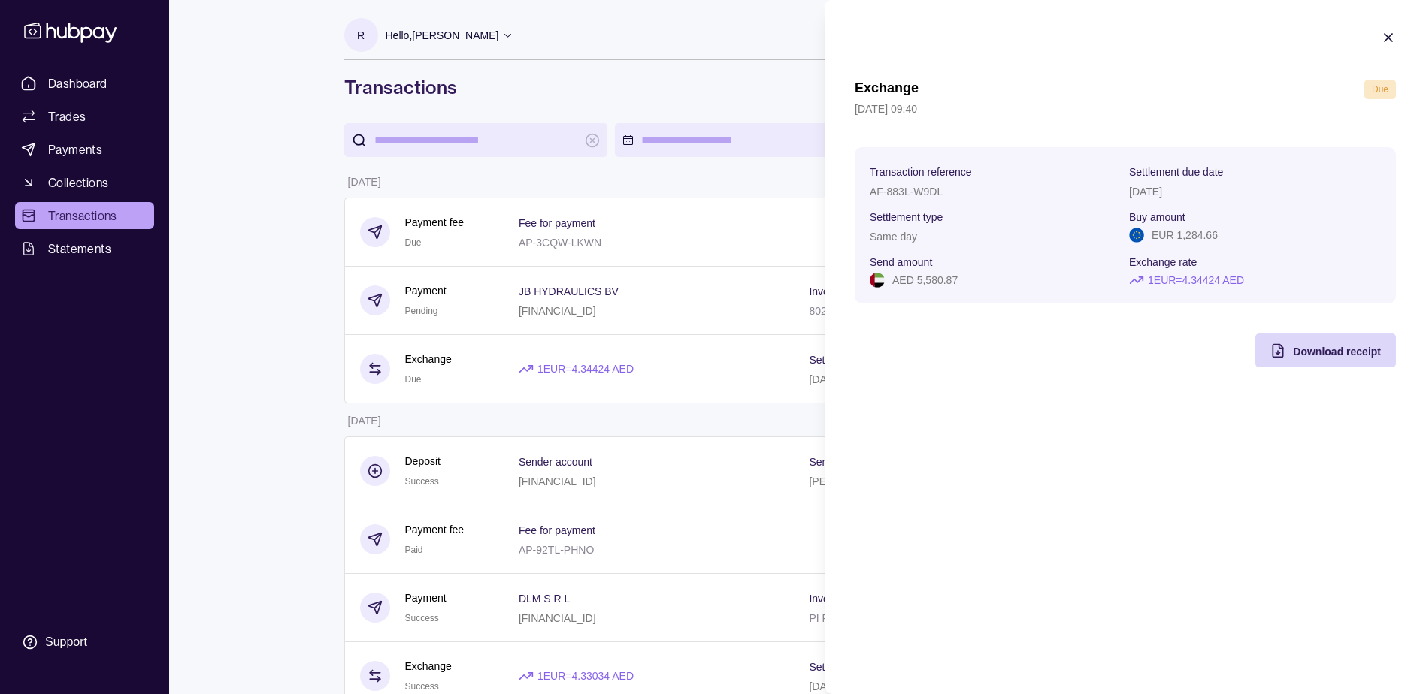
click at [1387, 38] on icon "button" at bounding box center [1388, 38] width 8 height 8
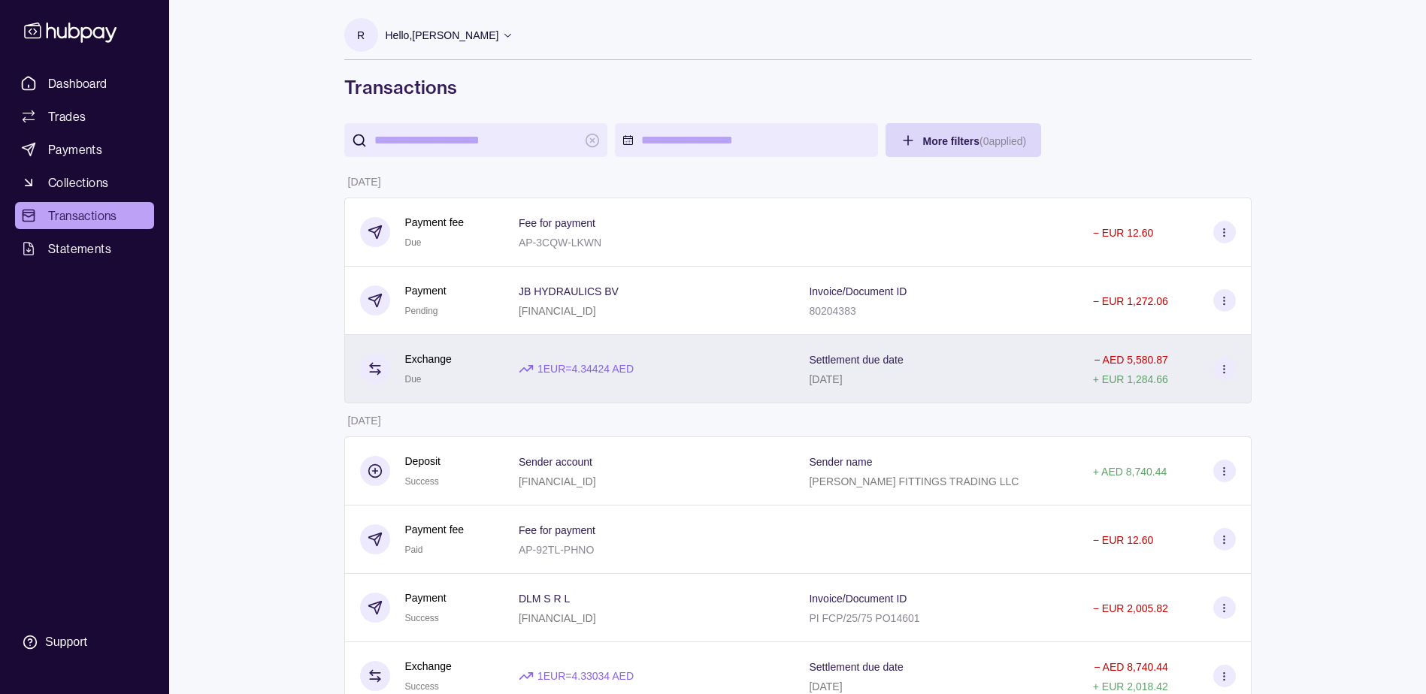
click at [1096, 388] on div "− AED 5,580.87 + EUR 1,284.66" at bounding box center [1165, 369] width 174 height 68
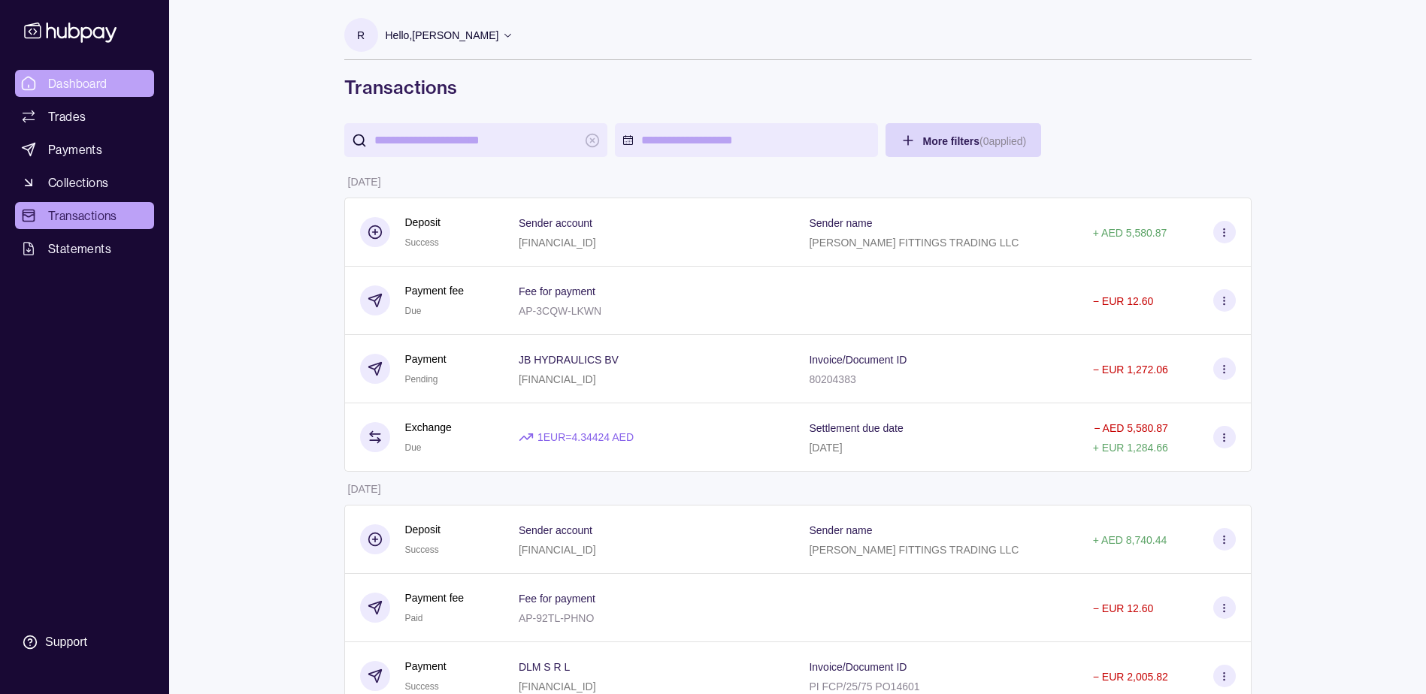
click at [61, 75] on span "Dashboard" at bounding box center [77, 83] width 59 height 18
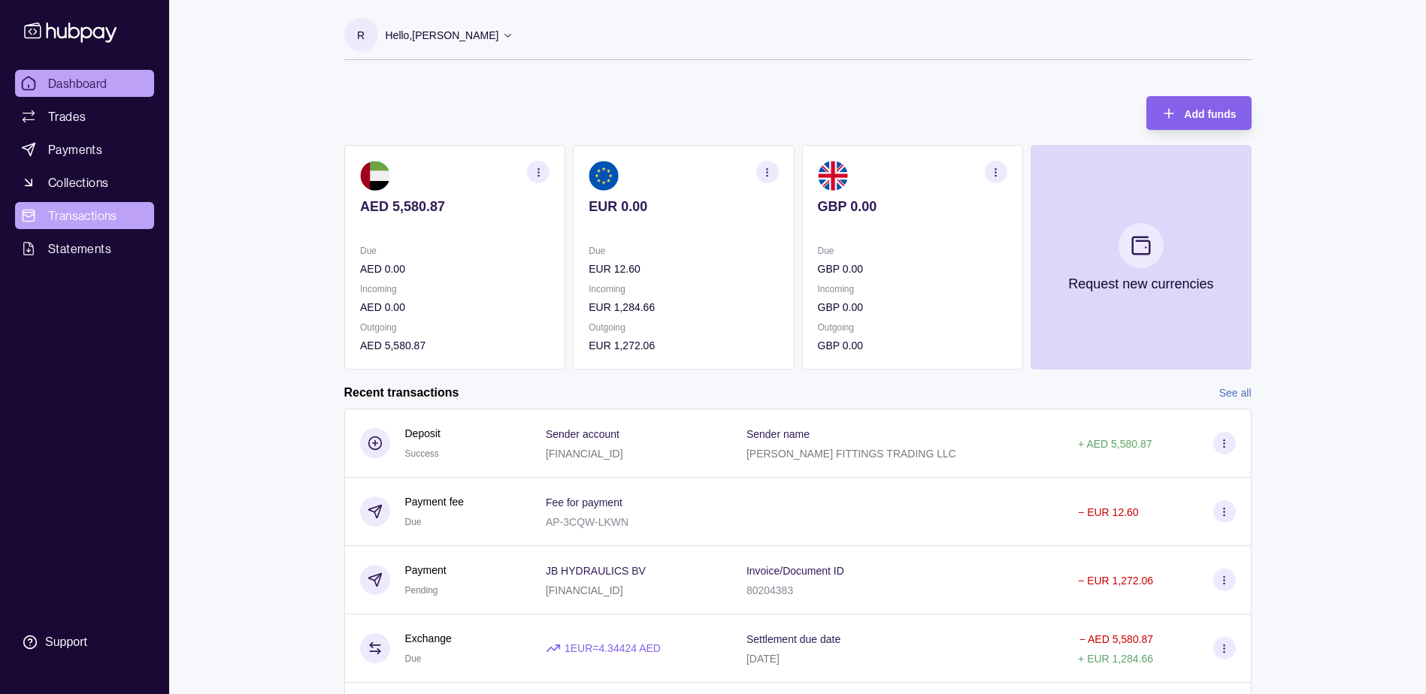
click at [113, 212] on span "Transactions" at bounding box center [82, 216] width 69 height 18
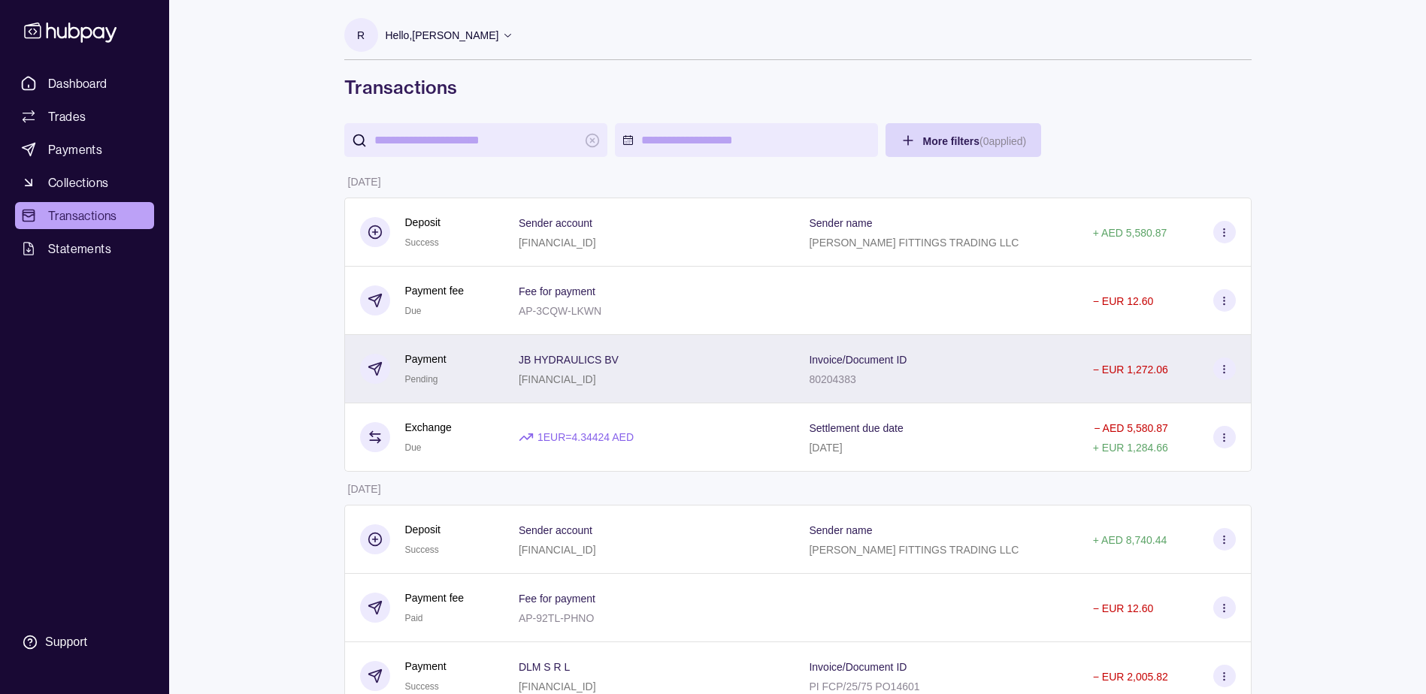
click at [1110, 386] on div "− EUR 1,272.06" at bounding box center [1165, 369] width 174 height 68
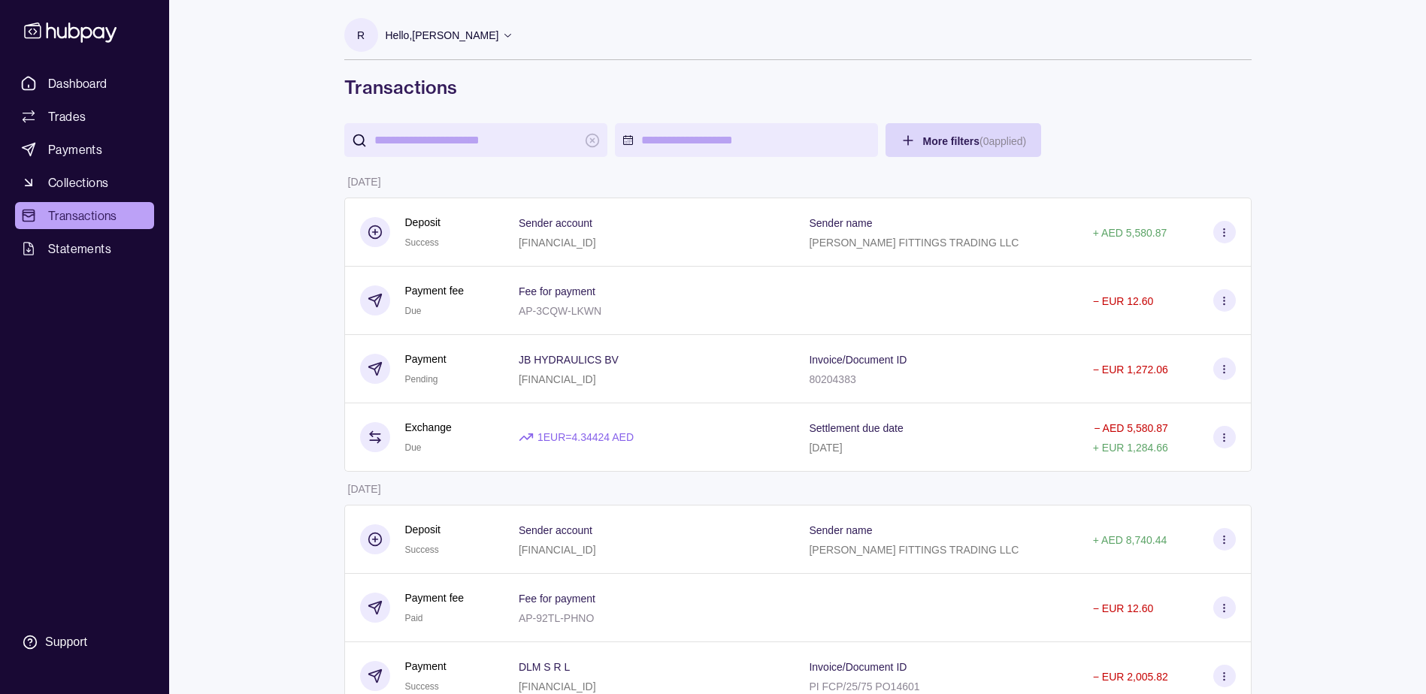
click at [105, 68] on div "Dashboard Trades Payments Collections Transactions Statements Support" at bounding box center [84, 347] width 169 height 694
click at [105, 78] on span "Dashboard" at bounding box center [77, 83] width 59 height 18
